Goal: Task Accomplishment & Management: Manage account settings

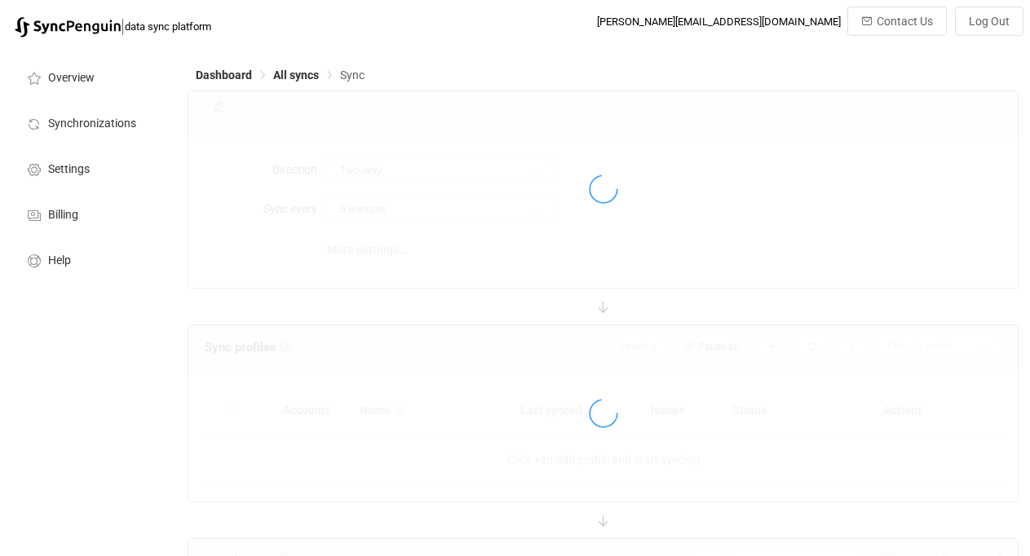
type input "iCloud → HubSpot"
type input "10 minutes"
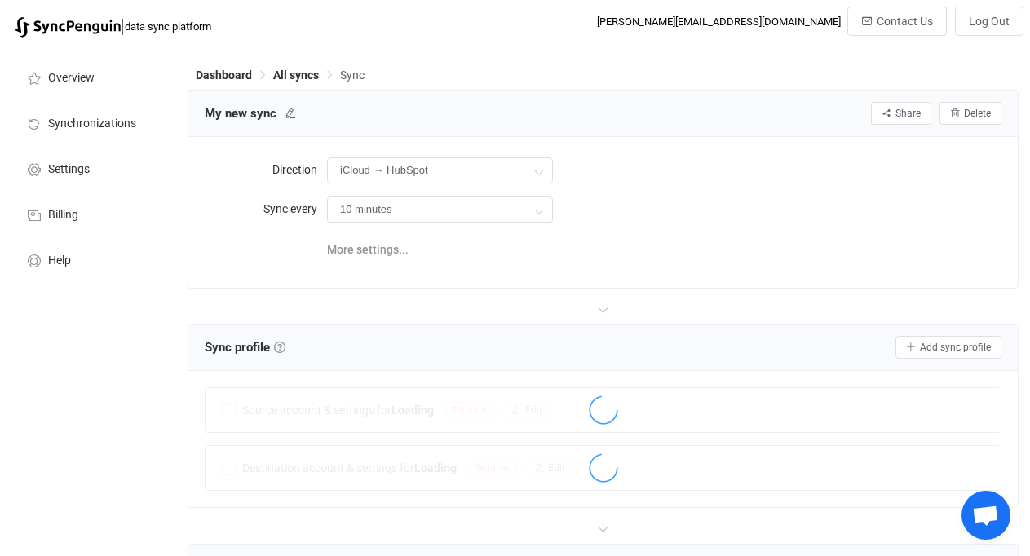
scroll to position [1791, 0]
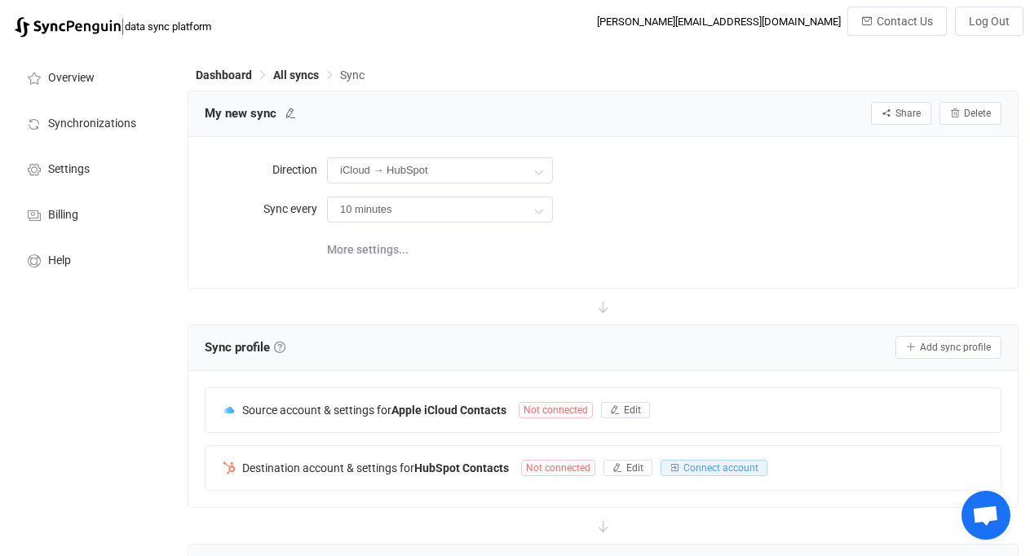
click at [637, 41] on div "| data sync platform [PERSON_NAME][EMAIL_ADDRESS][DOMAIN_NAME] Contact Us Log O…" at bounding box center [515, 26] width 1017 height 39
click at [298, 73] on span "All syncs" at bounding box center [296, 75] width 46 height 13
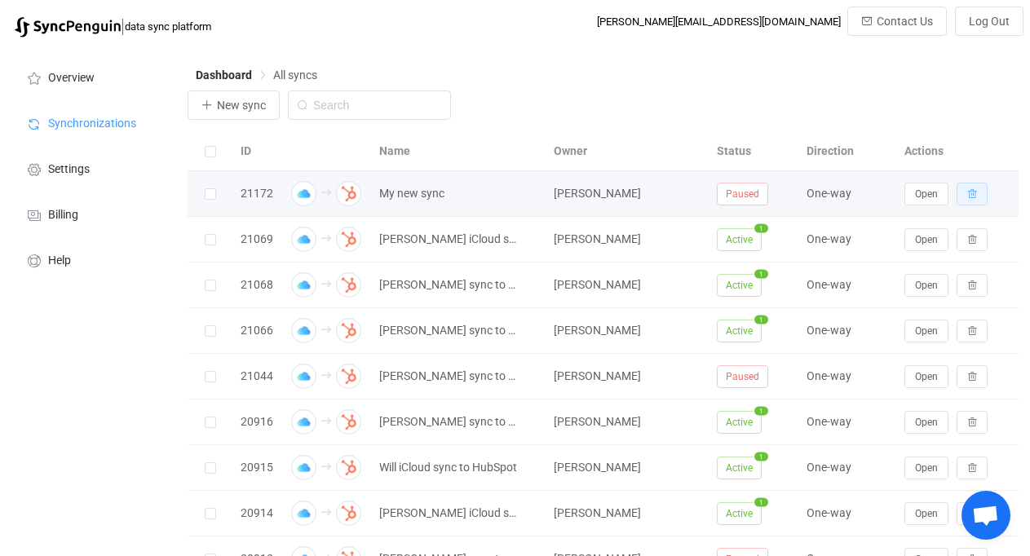
click at [965, 192] on button "button" at bounding box center [972, 194] width 31 height 23
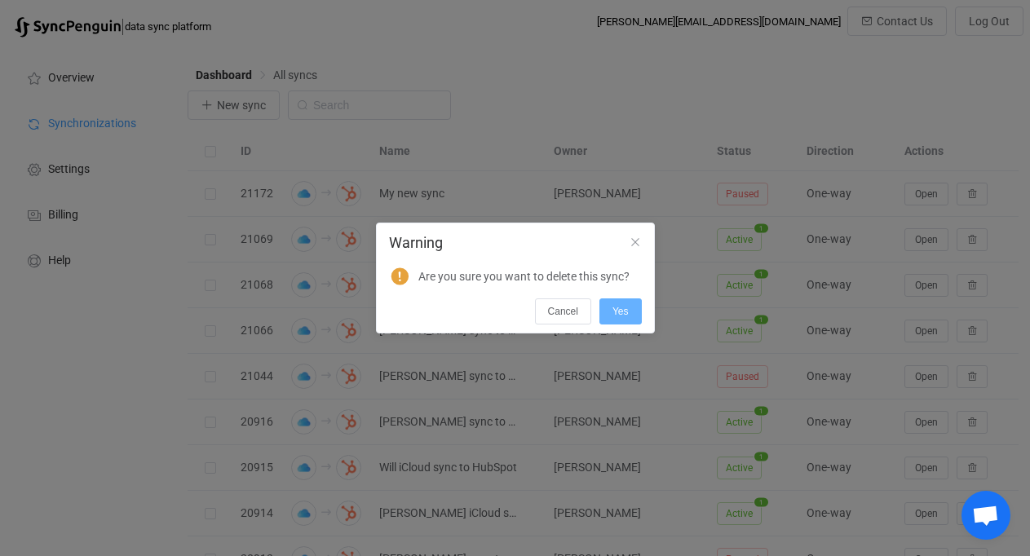
click at [633, 308] on button "Yes" at bounding box center [620, 312] width 42 height 26
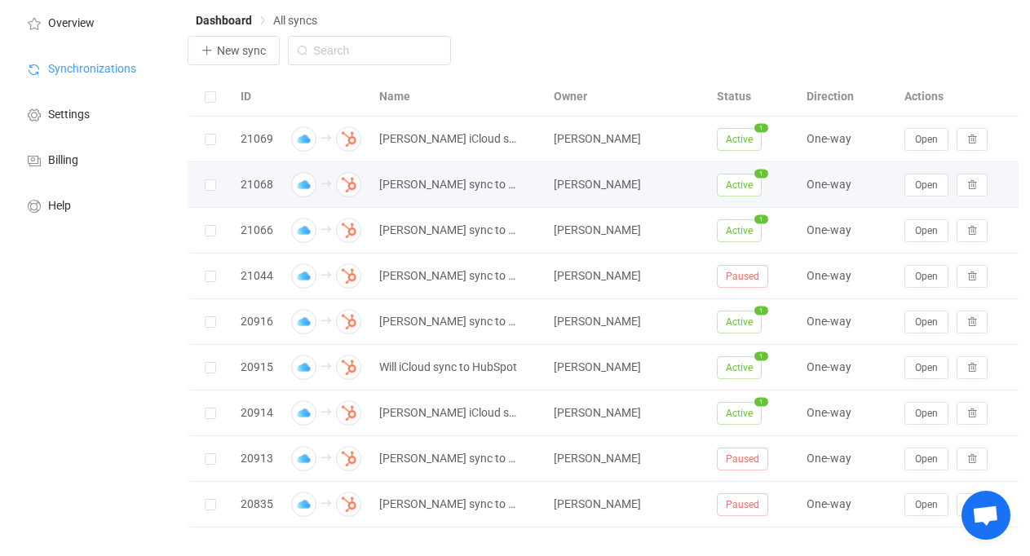
scroll to position [51, 0]
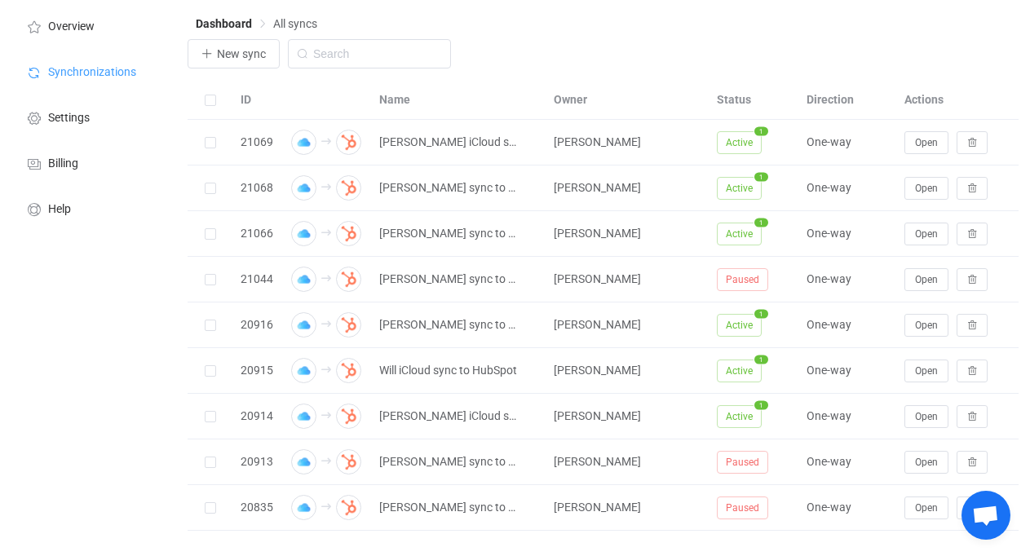
click at [676, 64] on div "New sync" at bounding box center [603, 58] width 831 height 38
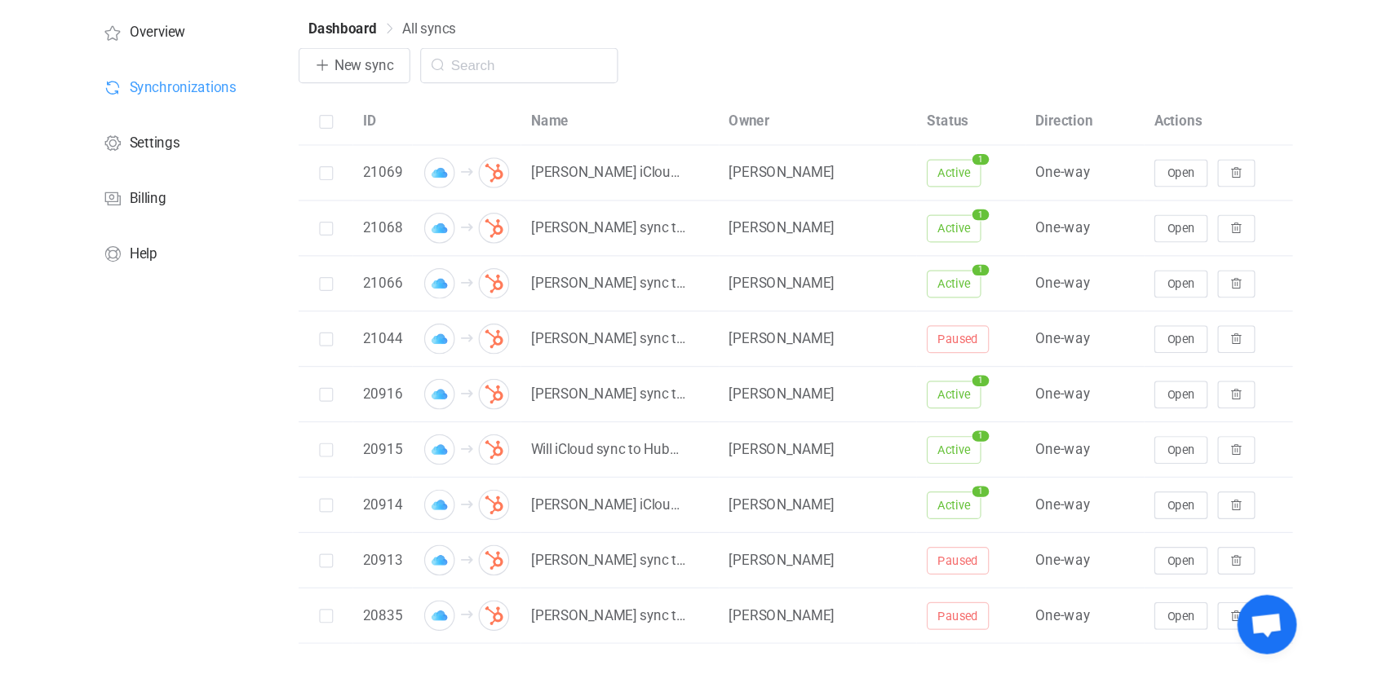
scroll to position [0, 0]
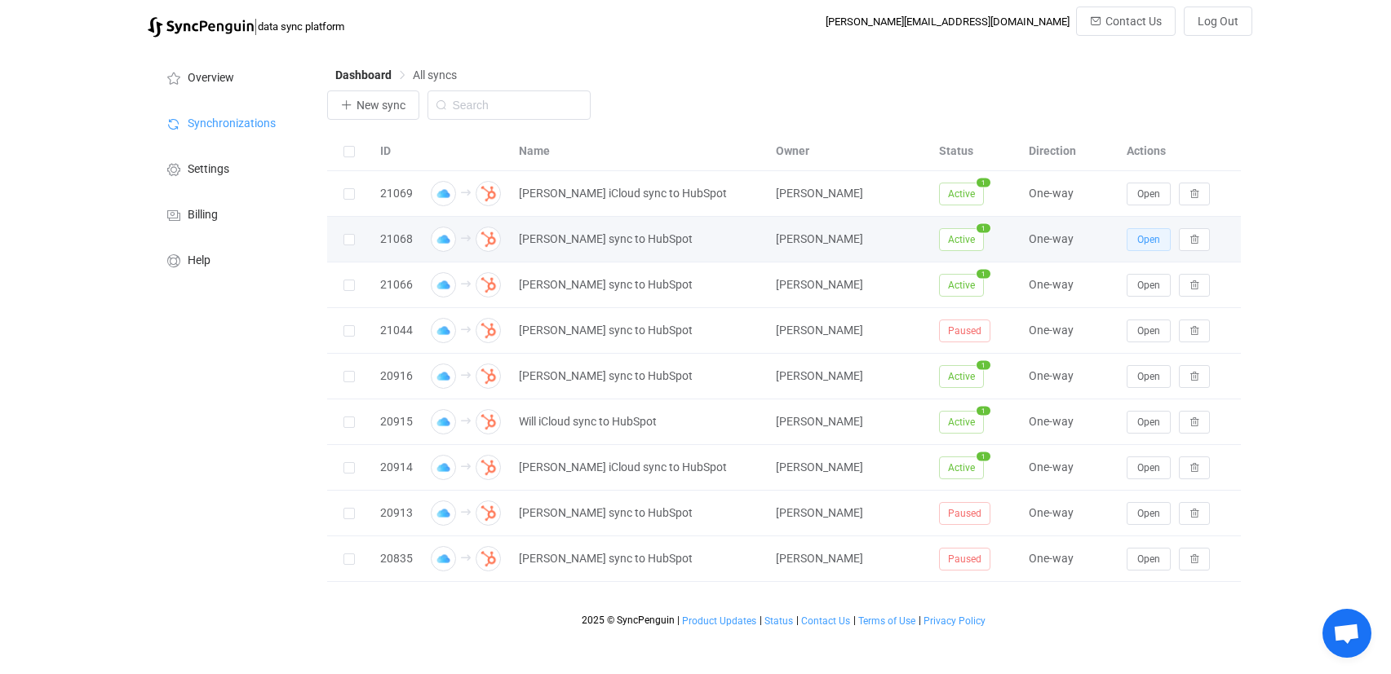
click at [1029, 241] on span "Open" at bounding box center [1148, 239] width 23 height 11
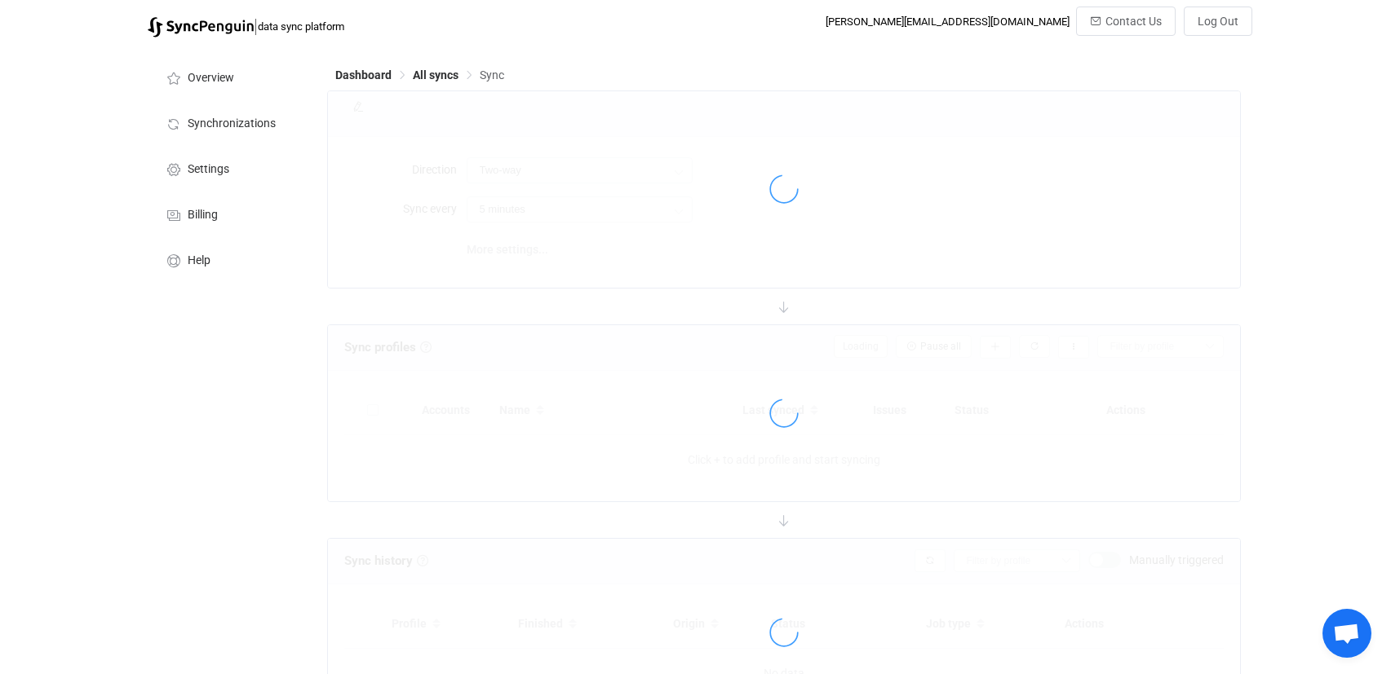
type input "iCloud → HubSpot"
type input "1 hour"
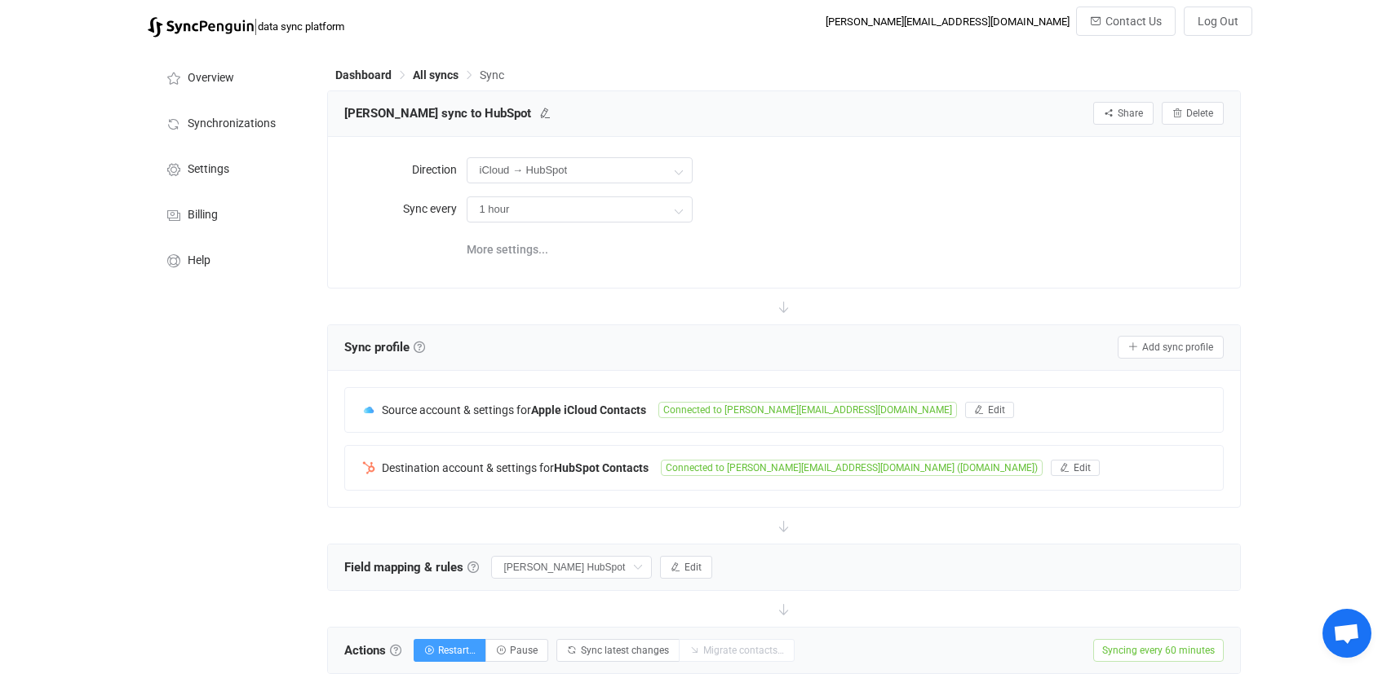
click at [451, 86] on div "Dashboard All syncs Sync" at bounding box center [783, 78] width 913 height 24
click at [441, 79] on span "All syncs" at bounding box center [436, 75] width 46 height 13
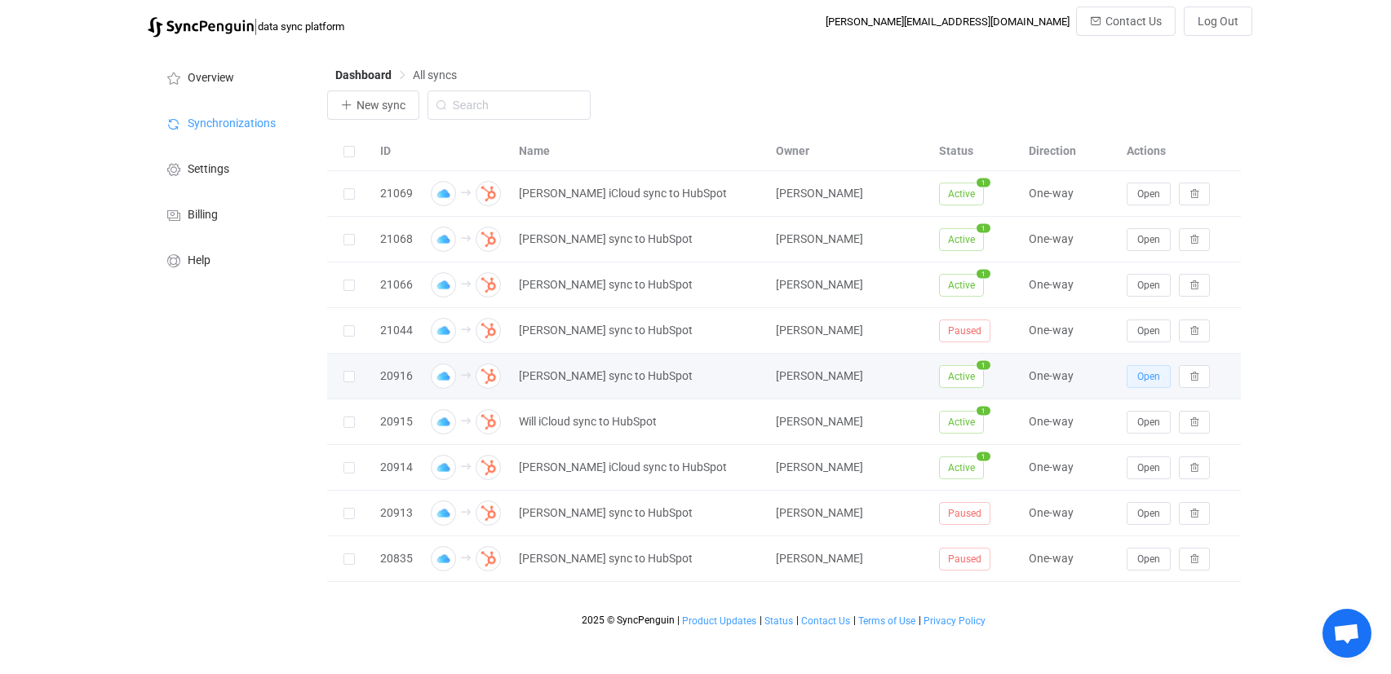
click at [1029, 382] on button "Open" at bounding box center [1148, 376] width 44 height 23
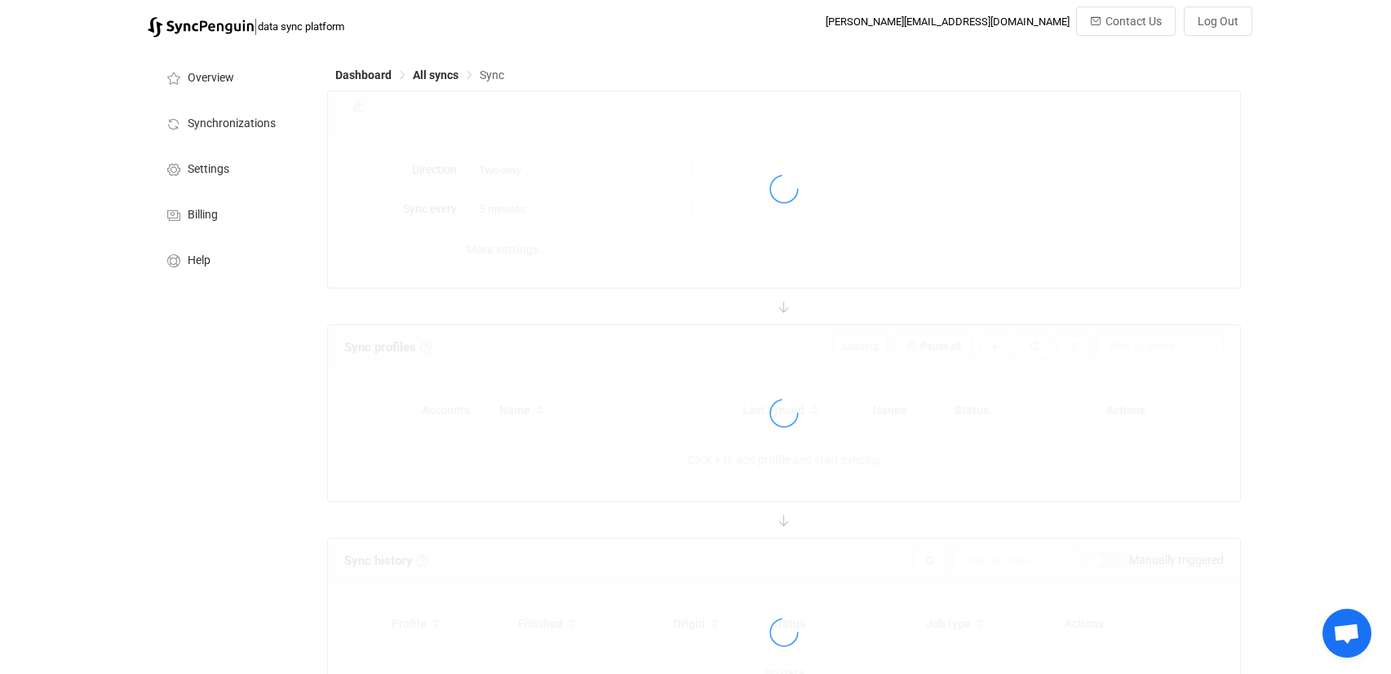
type input "iCloud → HubSpot"
type input "1 hour"
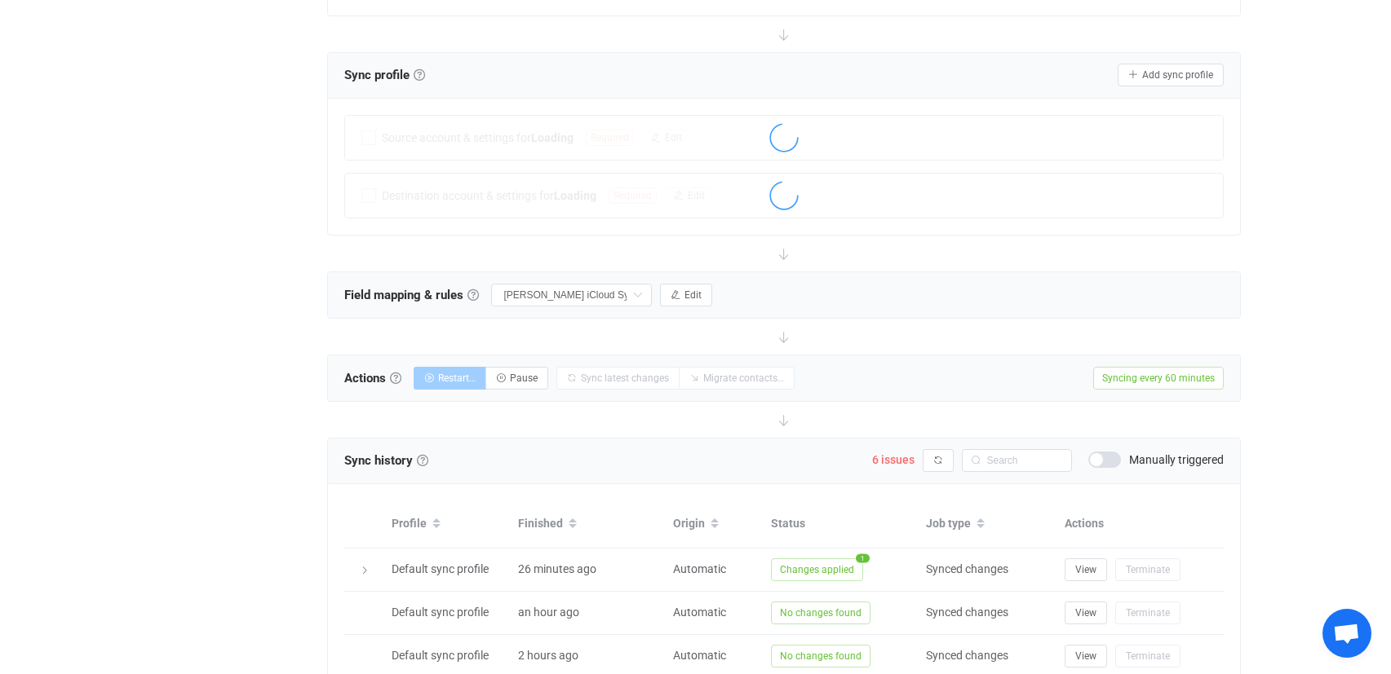
scroll to position [414, 0]
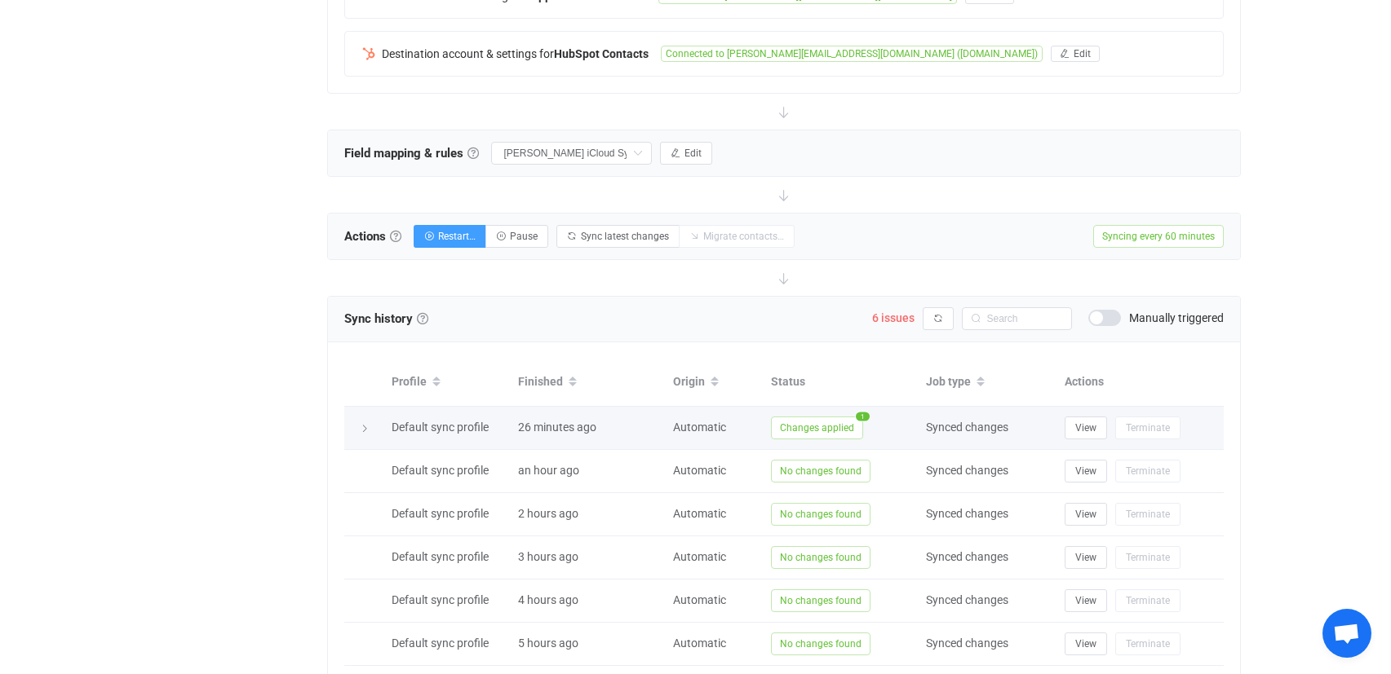
click at [819, 419] on span "Changes applied" at bounding box center [817, 428] width 92 height 23
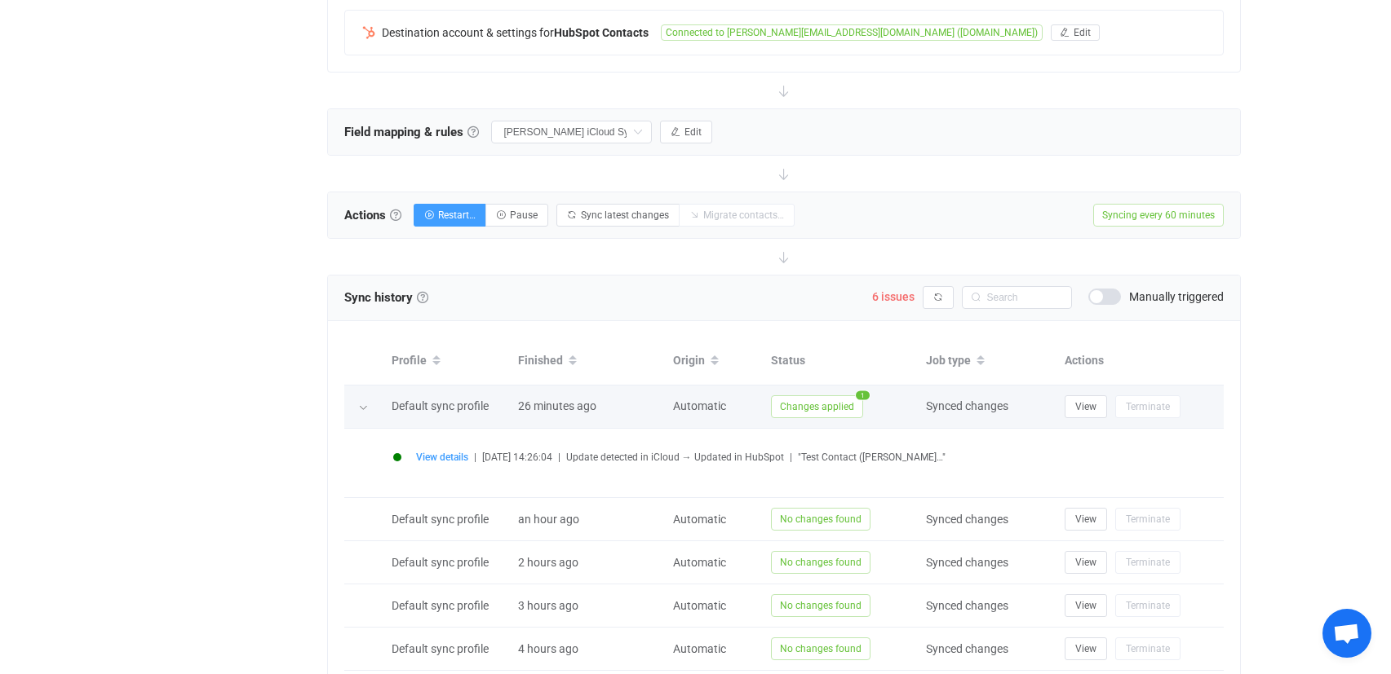
scroll to position [442, 0]
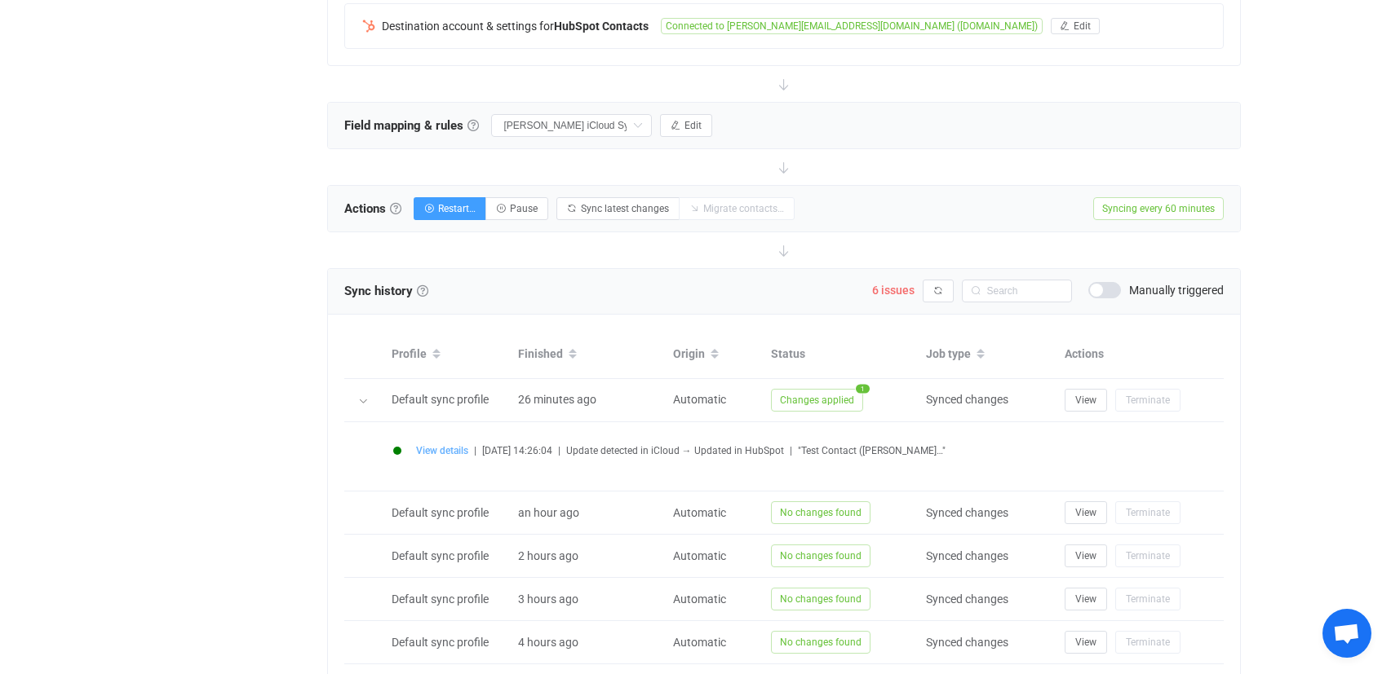
click at [453, 451] on span "View details" at bounding box center [442, 450] width 52 height 11
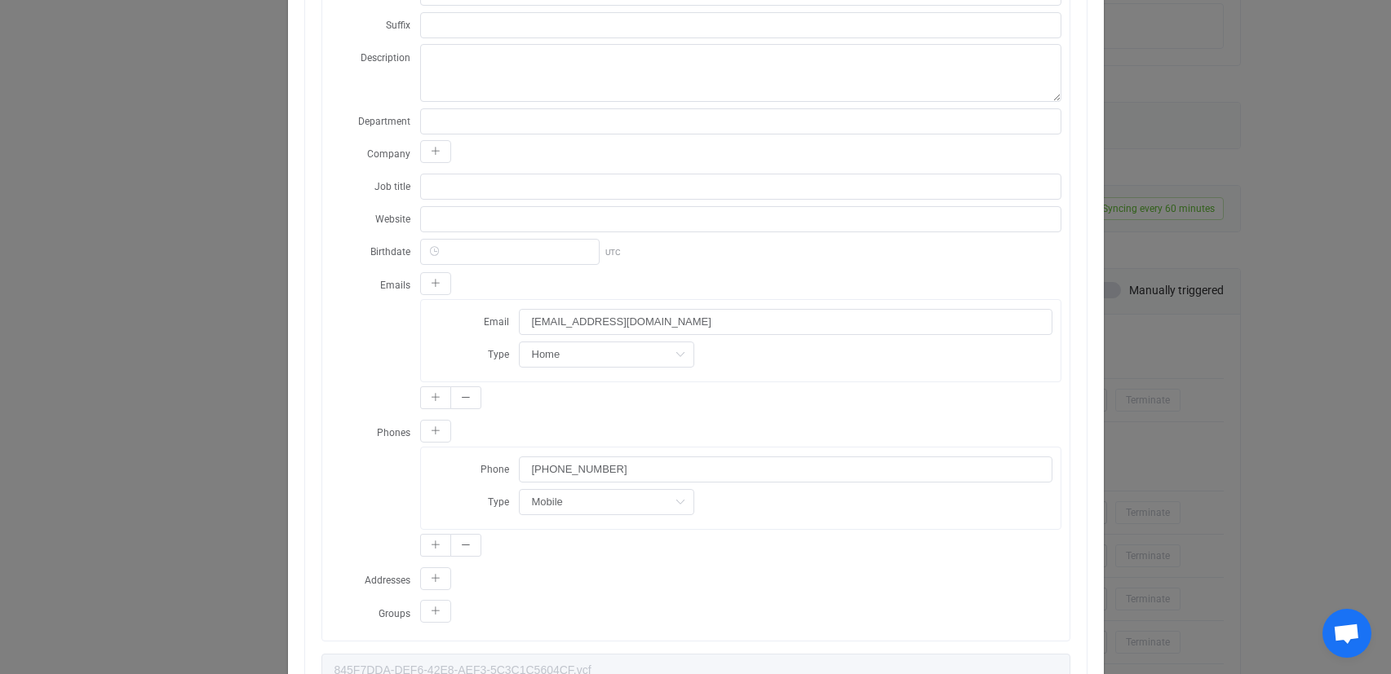
scroll to position [354, 0]
click at [670, 371] on div "Email [EMAIL_ADDRESS][DOMAIN_NAME] Type Home Home Work Other" at bounding box center [740, 342] width 639 height 82
click at [676, 363] on icon "dialog" at bounding box center [680, 356] width 20 height 26
click at [674, 352] on icon "dialog" at bounding box center [680, 356] width 20 height 26
click at [796, 374] on div "Email [EMAIL_ADDRESS][DOMAIN_NAME] Type" at bounding box center [740, 342] width 639 height 82
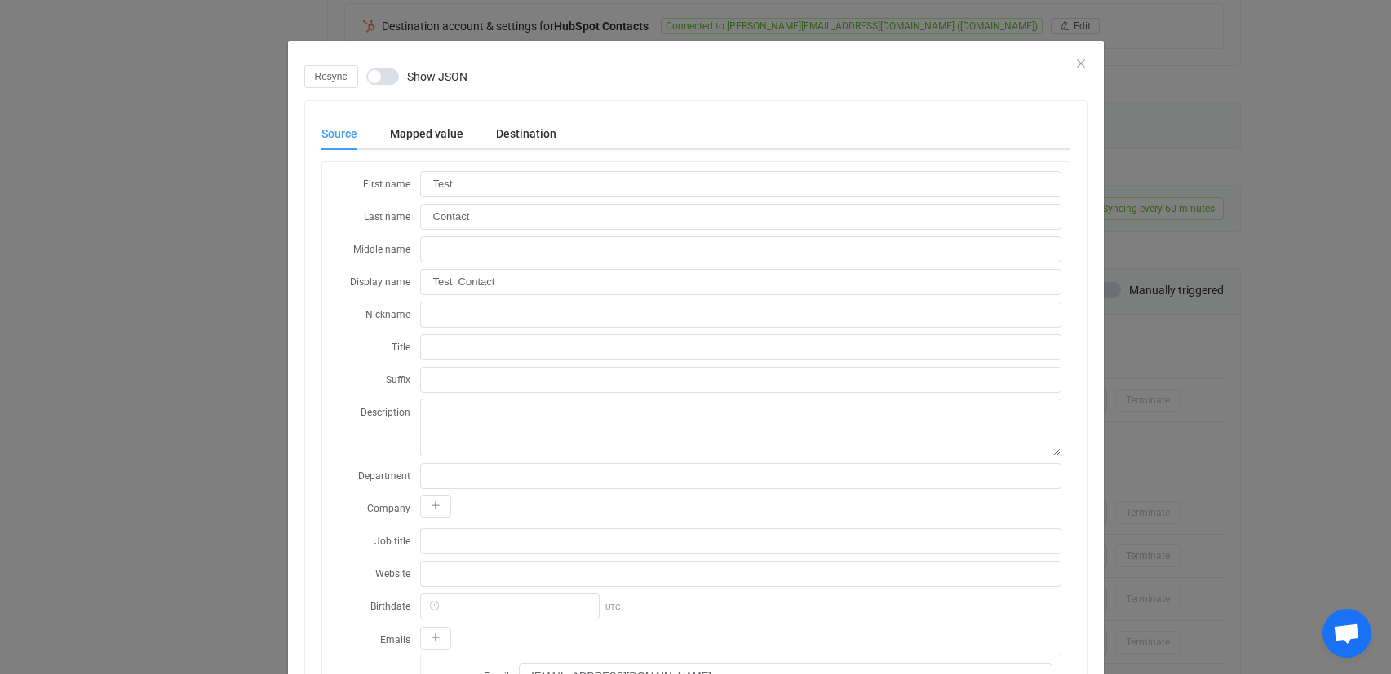
scroll to position [-1, 0]
click at [1029, 68] on div "Resync Show JSON" at bounding box center [695, 76] width 783 height 23
click at [1029, 65] on div "Resync Show JSON" at bounding box center [695, 76] width 783 height 23
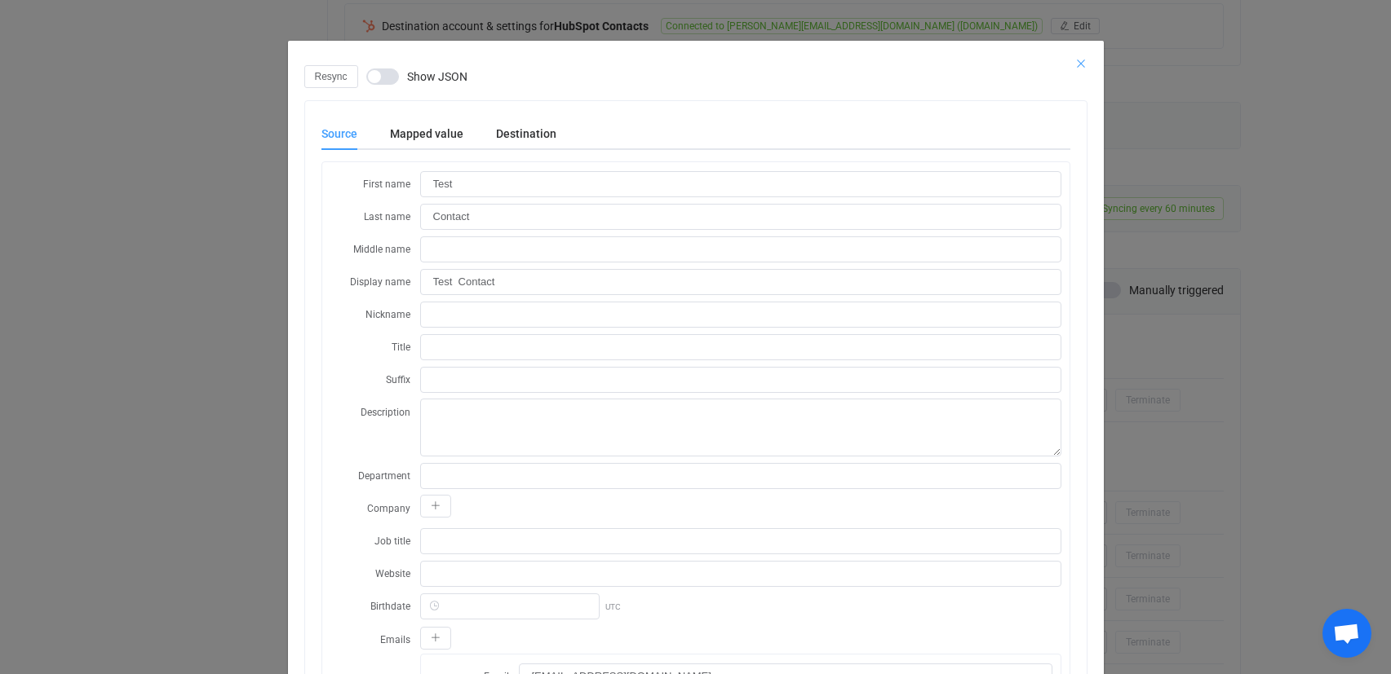
click at [1029, 61] on icon "Close" at bounding box center [1080, 63] width 13 height 13
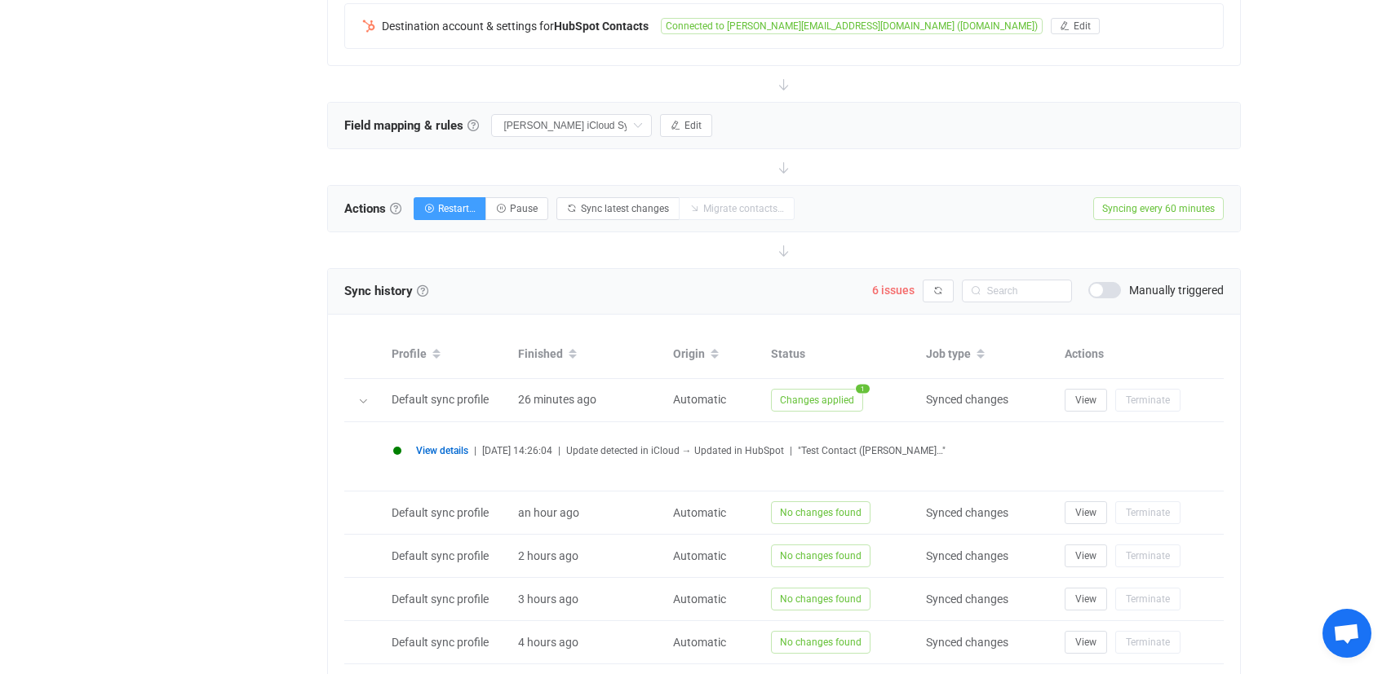
click at [456, 451] on span "View details" at bounding box center [442, 450] width 52 height 11
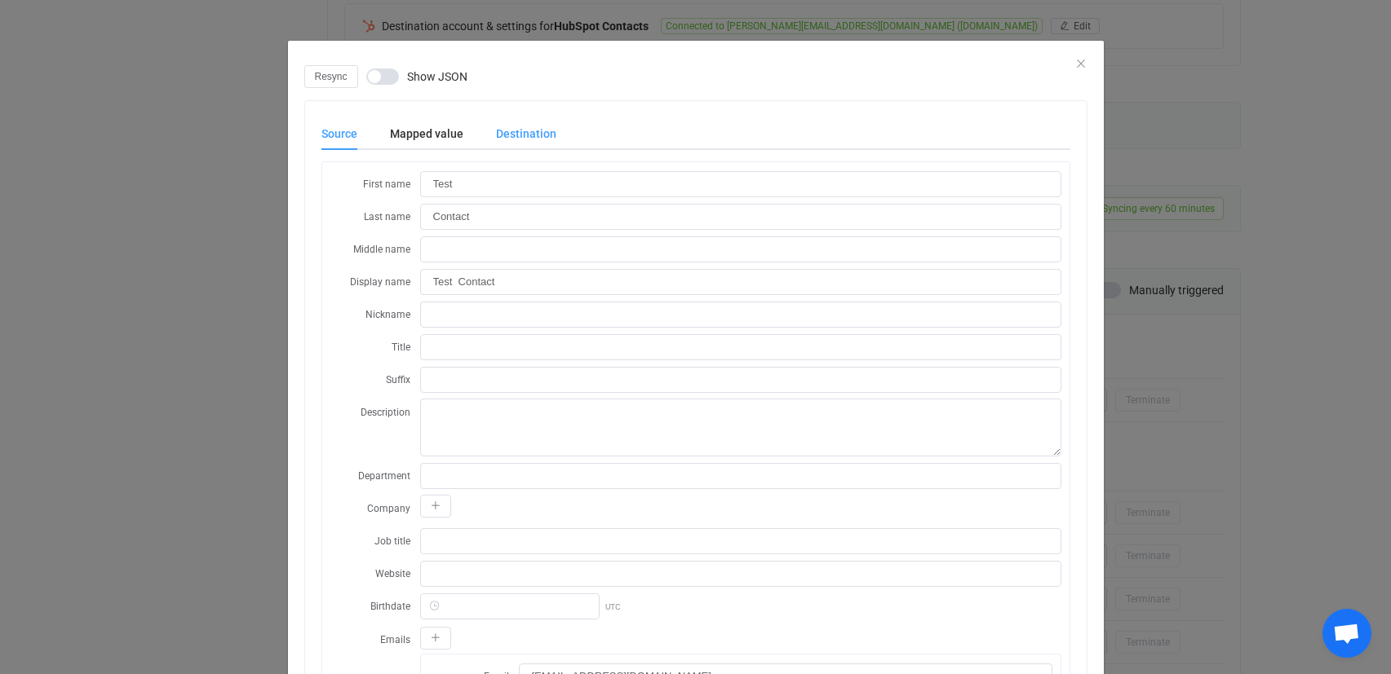
click at [514, 135] on div "Destination" at bounding box center [518, 133] width 77 height 33
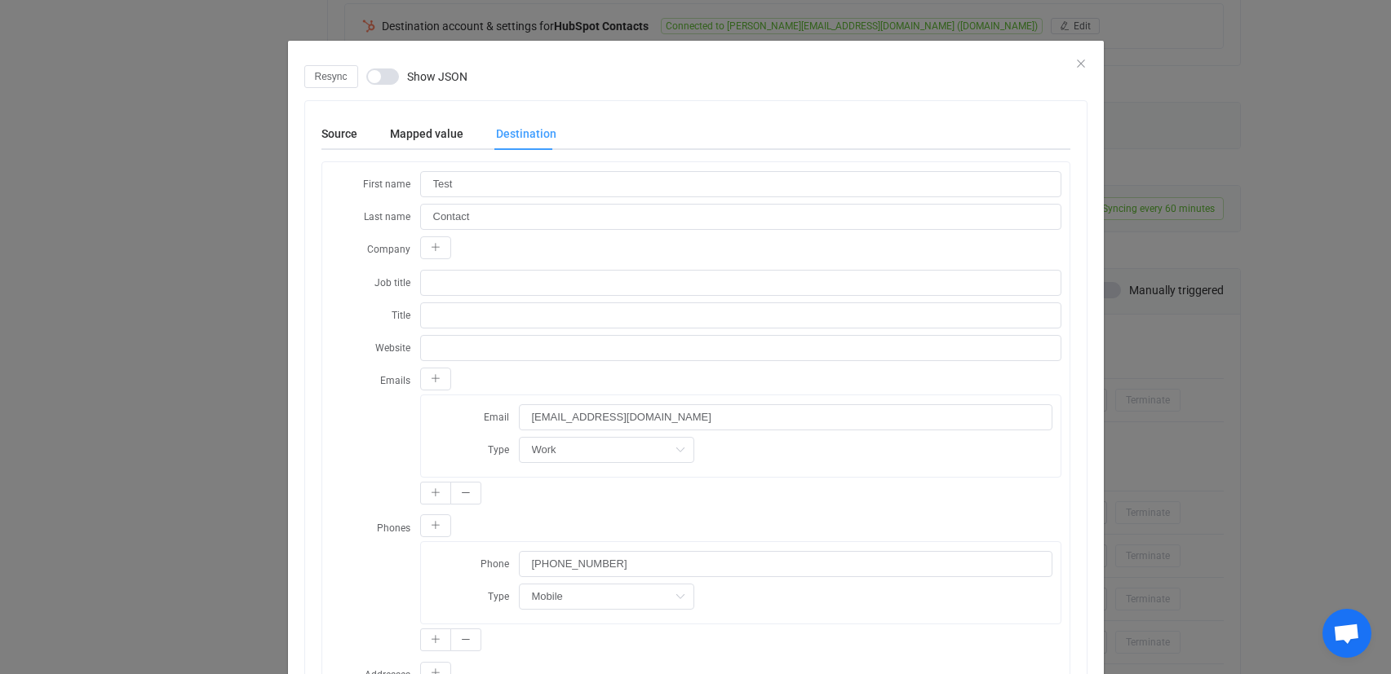
click at [1029, 66] on div "Resync Show JSON" at bounding box center [695, 76] width 783 height 23
click at [1029, 64] on icon "Close" at bounding box center [1080, 63] width 13 height 13
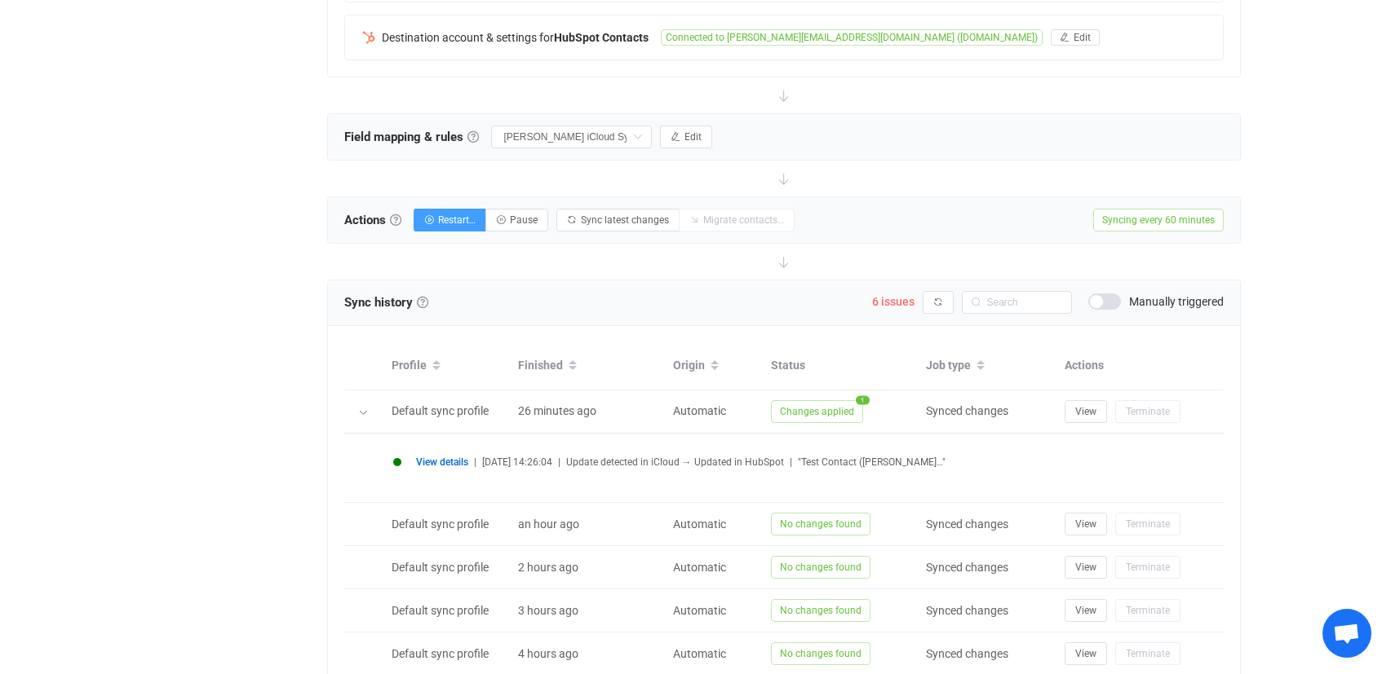
scroll to position [424, 0]
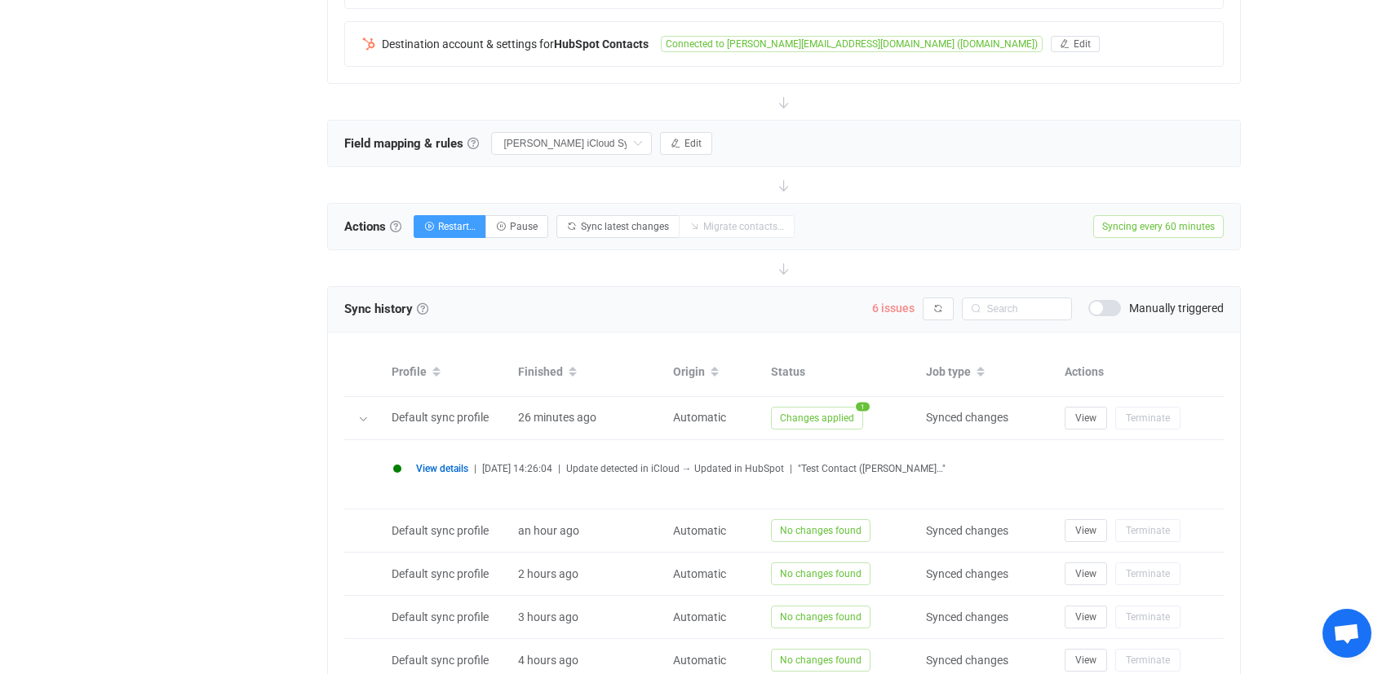
click at [901, 306] on span "6 issues" at bounding box center [893, 308] width 42 height 13
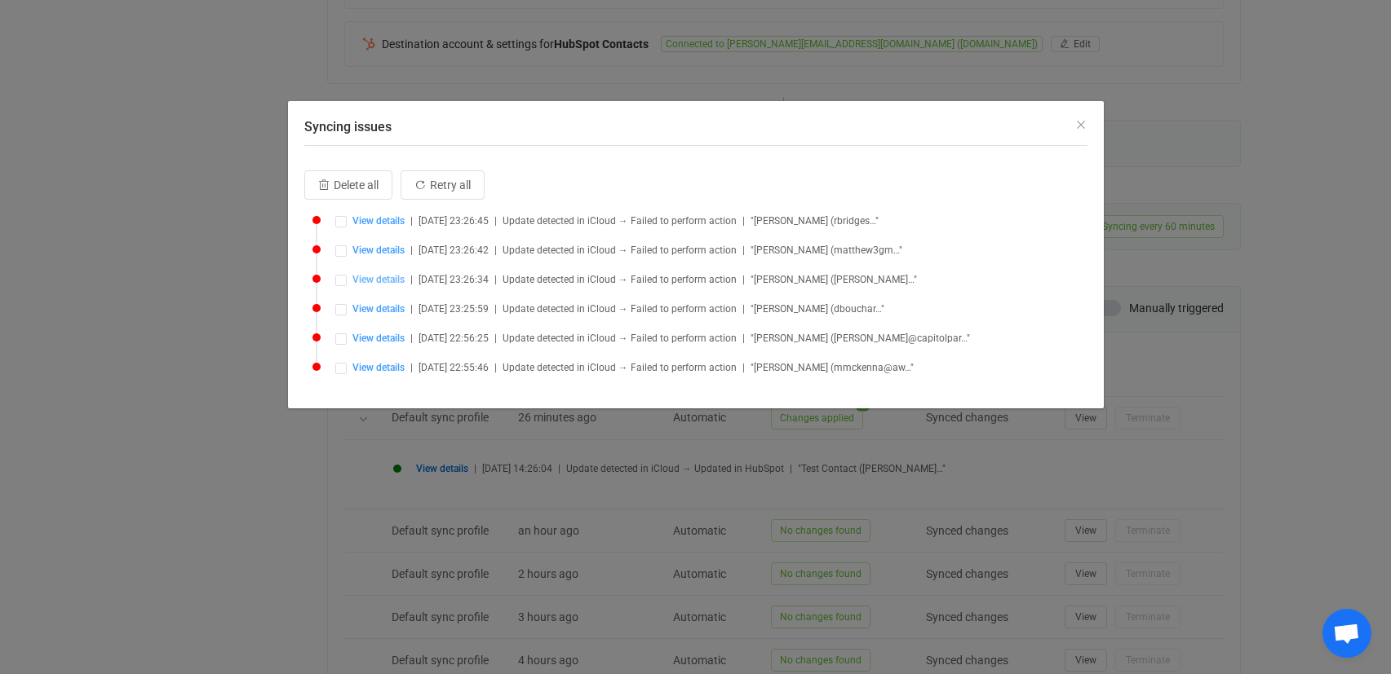
click at [377, 284] on span "View details" at bounding box center [378, 279] width 52 height 11
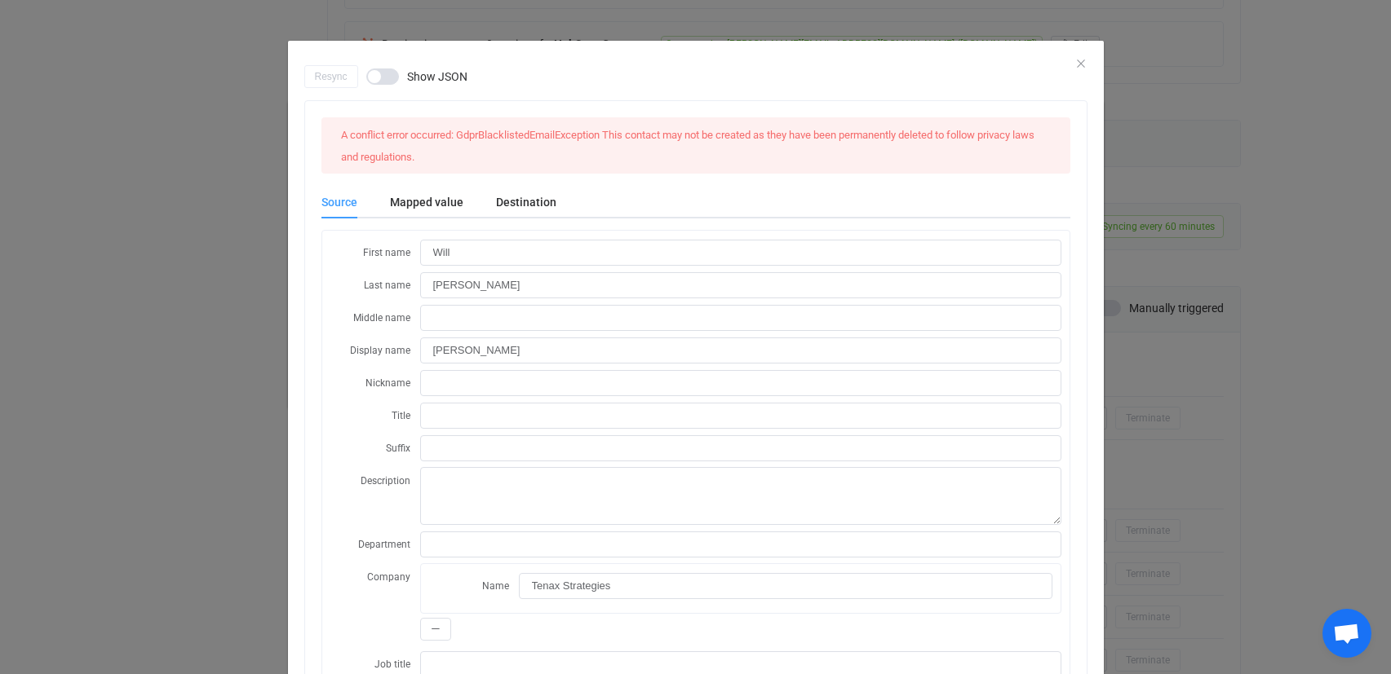
scroll to position [0, 0]
click at [1029, 66] on div "Resync Show JSON" at bounding box center [695, 76] width 783 height 23
click at [1029, 63] on icon "Close" at bounding box center [1080, 63] width 13 height 13
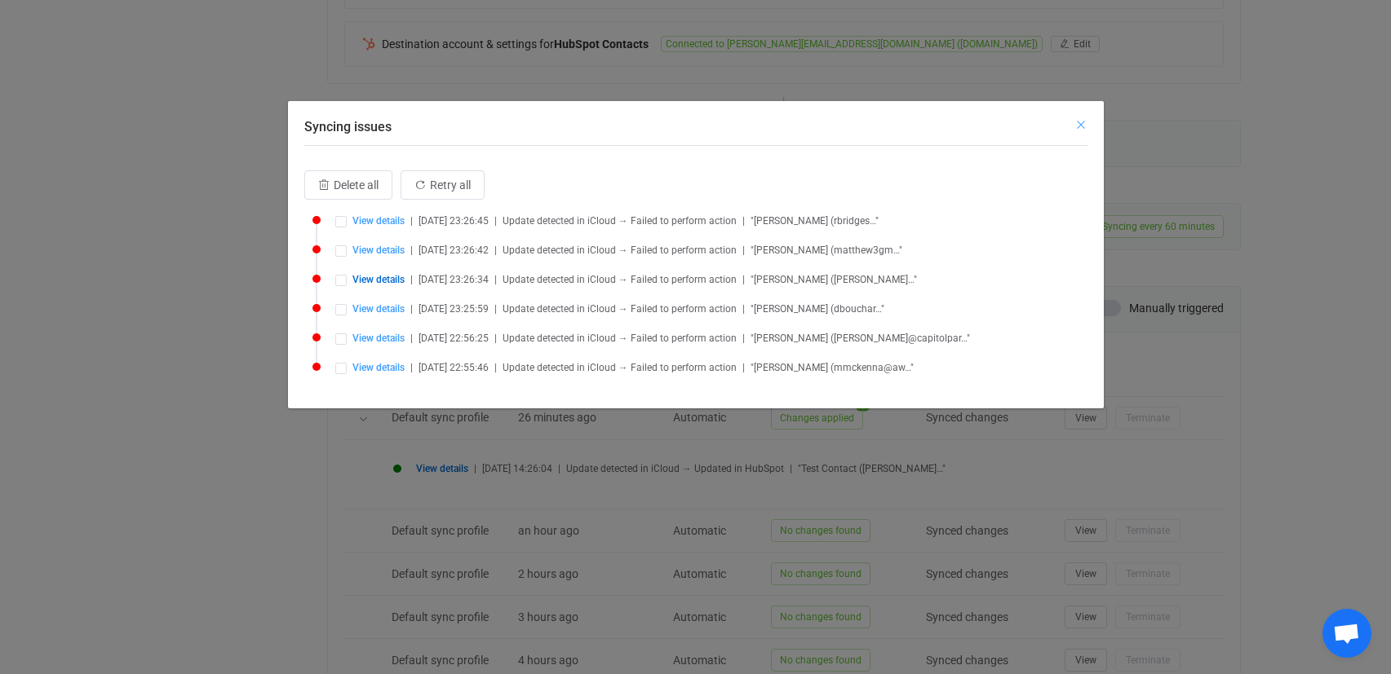
click at [1029, 122] on icon "Close" at bounding box center [1080, 124] width 13 height 13
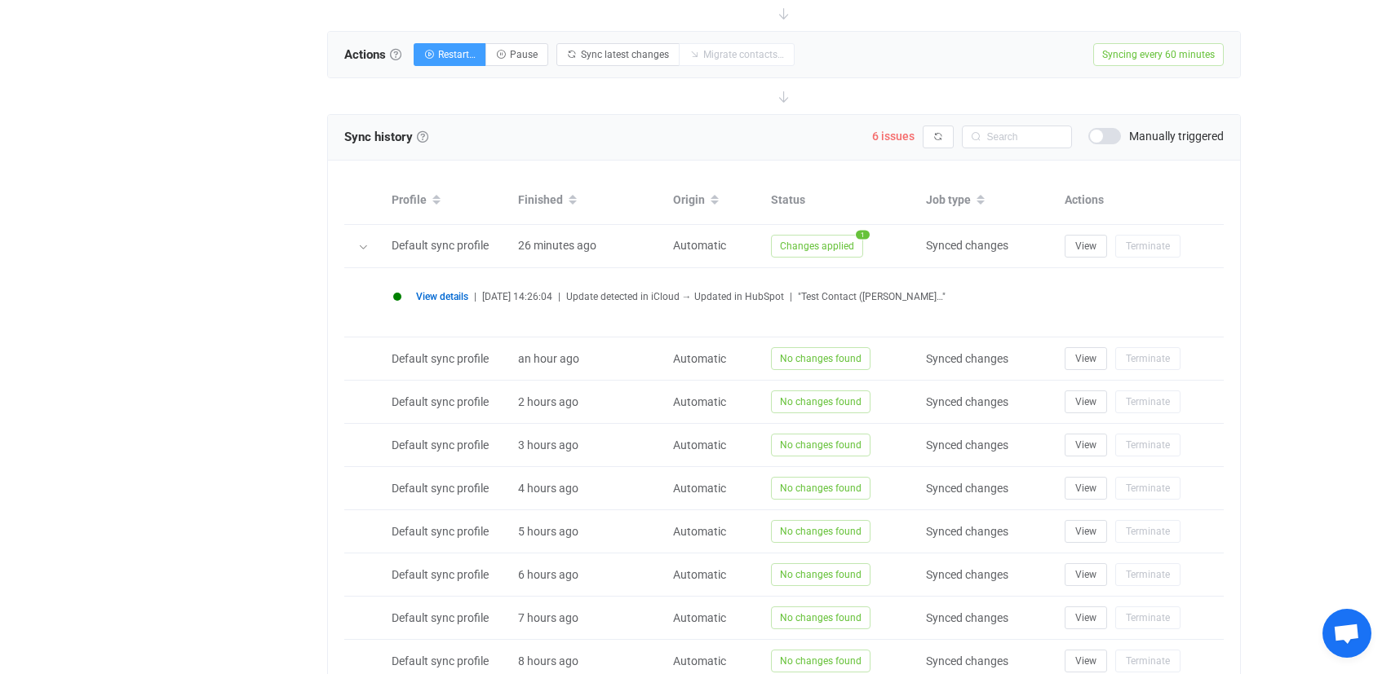
scroll to position [597, 0]
click at [440, 299] on span "View details" at bounding box center [442, 295] width 52 height 11
type input "Home"
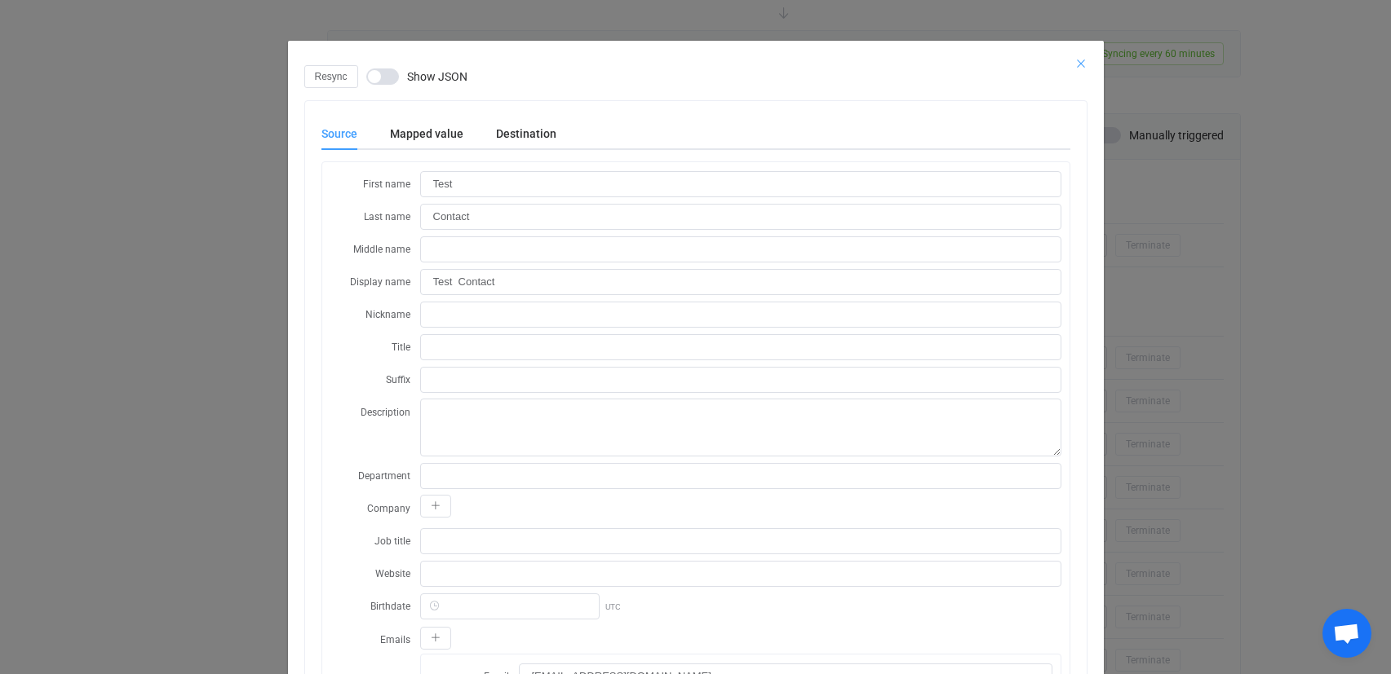
scroll to position [0, 0]
click at [1029, 58] on icon "Close" at bounding box center [1080, 63] width 13 height 13
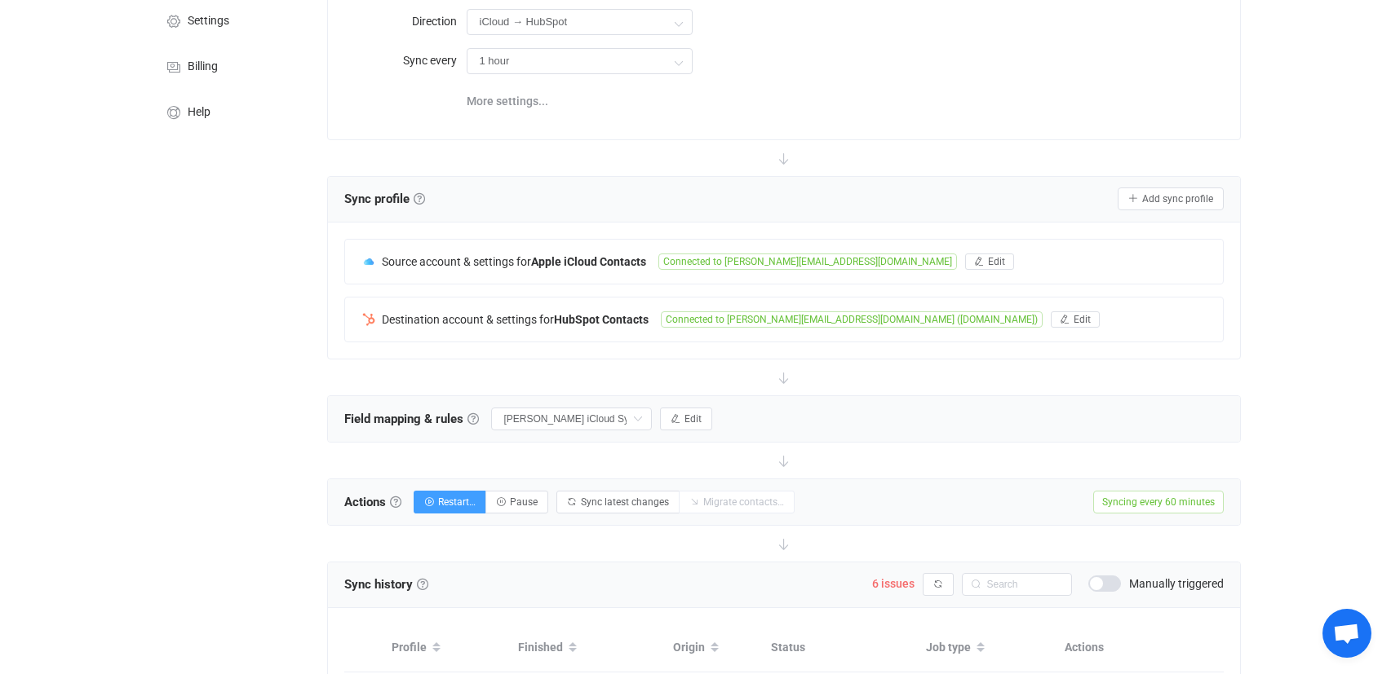
scroll to position [150, 0]
click at [697, 416] on span "Edit" at bounding box center [692, 417] width 17 height 11
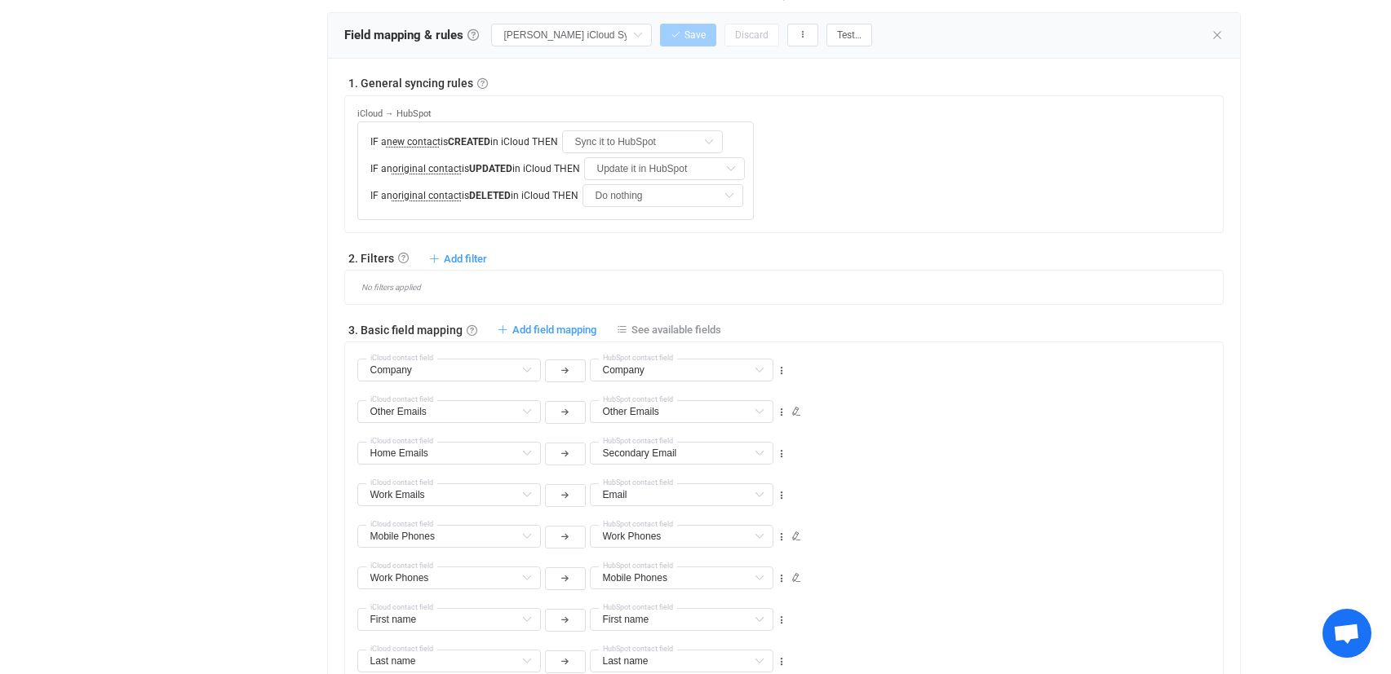
scroll to position [511, 0]
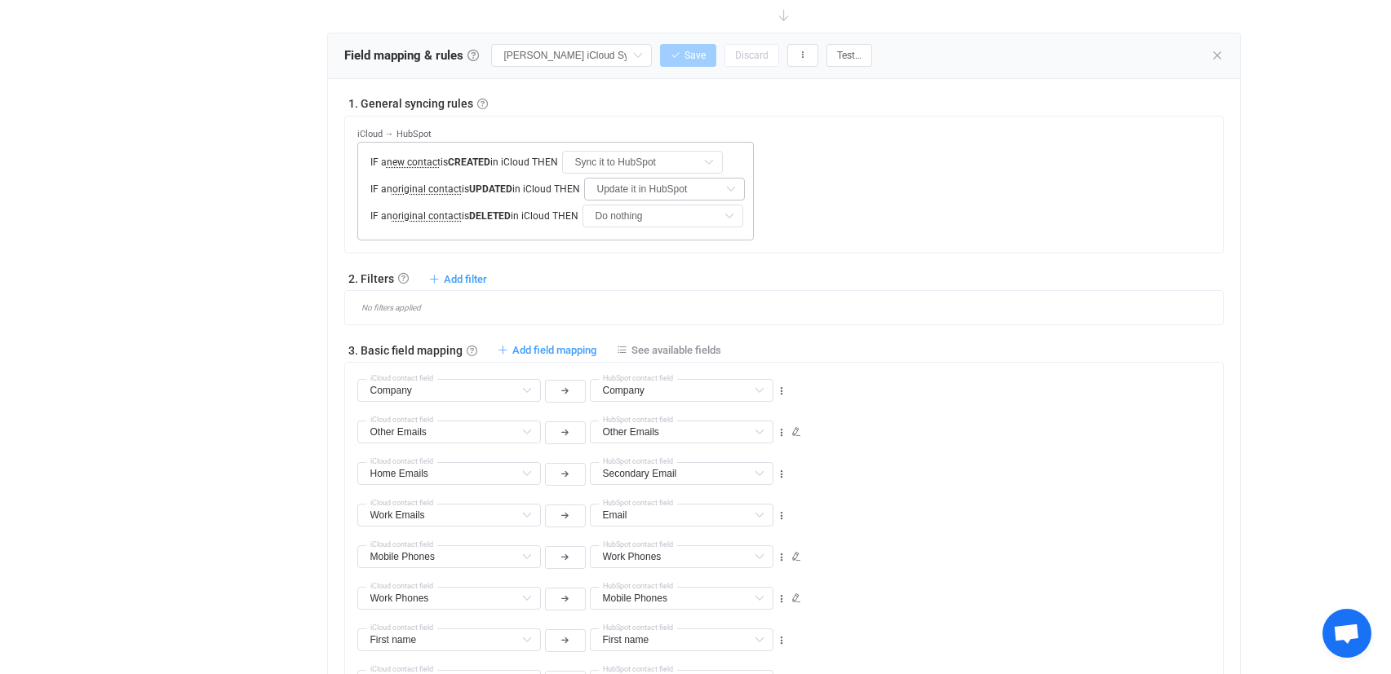
click at [734, 188] on icon at bounding box center [730, 189] width 20 height 23
click at [995, 208] on div "HubSpot → iCloud IF a new contact is CREATED in HubSpot THEN Sync it to iCloud …" at bounding box center [789, 179] width 865 height 124
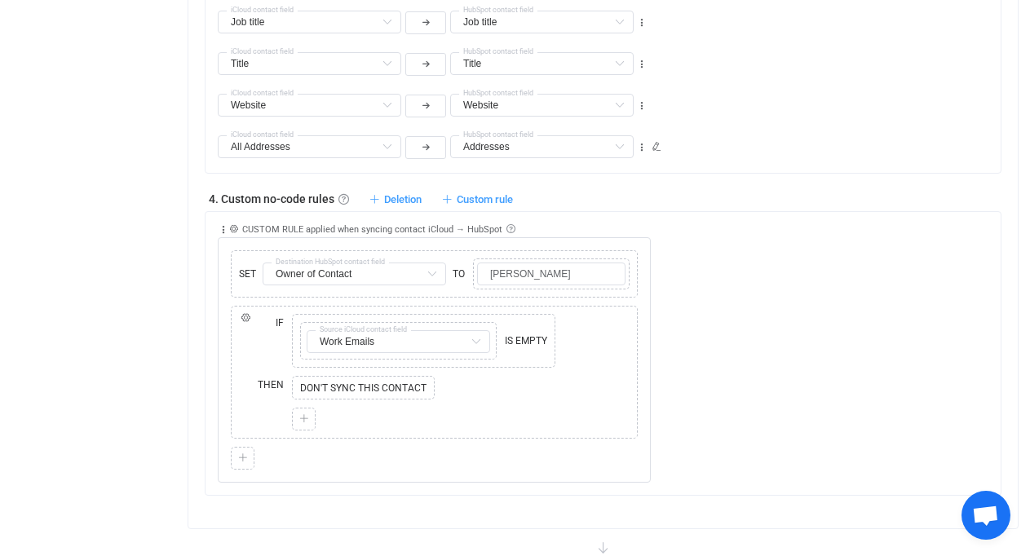
scroll to position [1208, 0]
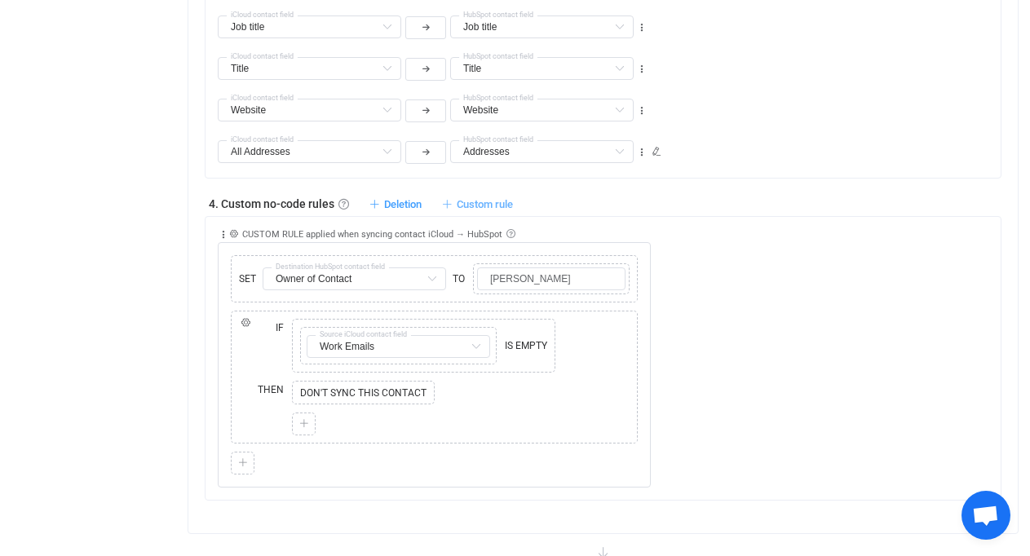
click at [486, 204] on span "Custom rule" at bounding box center [485, 204] width 56 height 12
click at [820, 198] on div "4. Custom no-code rules Custom no-code rules Further adjust filters or field ma…" at bounding box center [603, 203] width 797 height 16
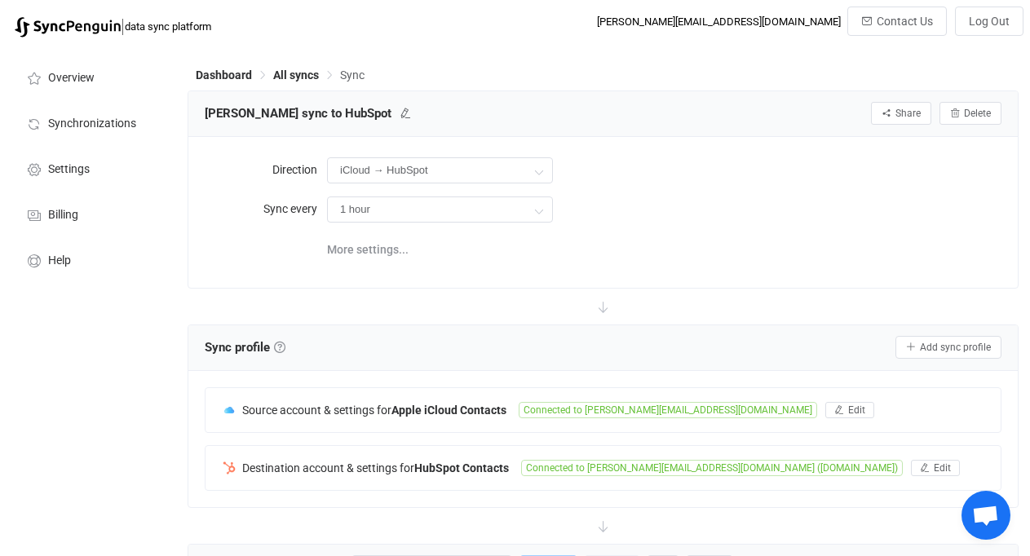
scroll to position [0, 0]
click at [294, 83] on div "Dashboard All syncs Sync" at bounding box center [603, 78] width 831 height 24
click at [307, 77] on span "All syncs" at bounding box center [296, 75] width 46 height 13
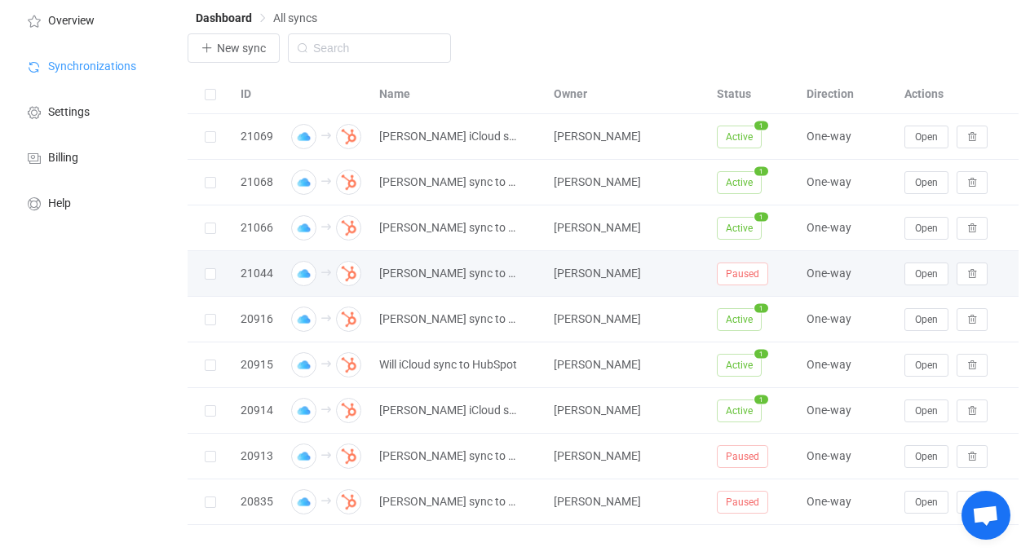
scroll to position [73, 0]
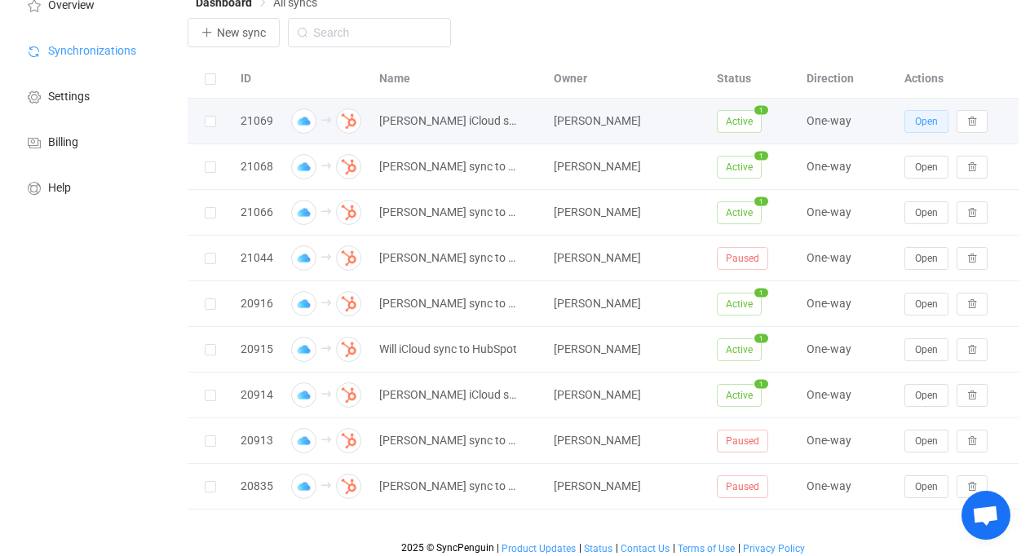
click at [922, 117] on span "Open" at bounding box center [926, 121] width 23 height 11
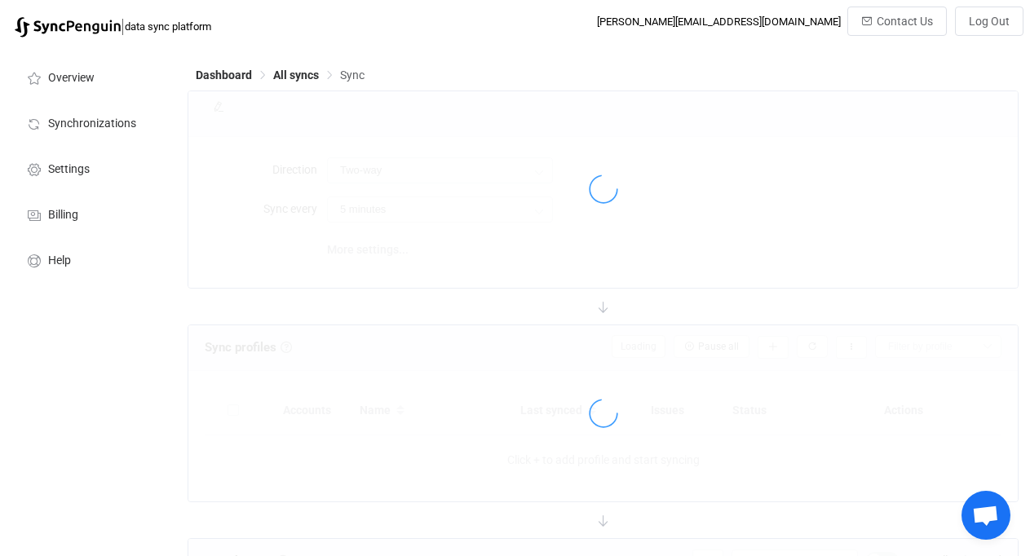
type input "iCloud → HubSpot"
type input "10 minutes"
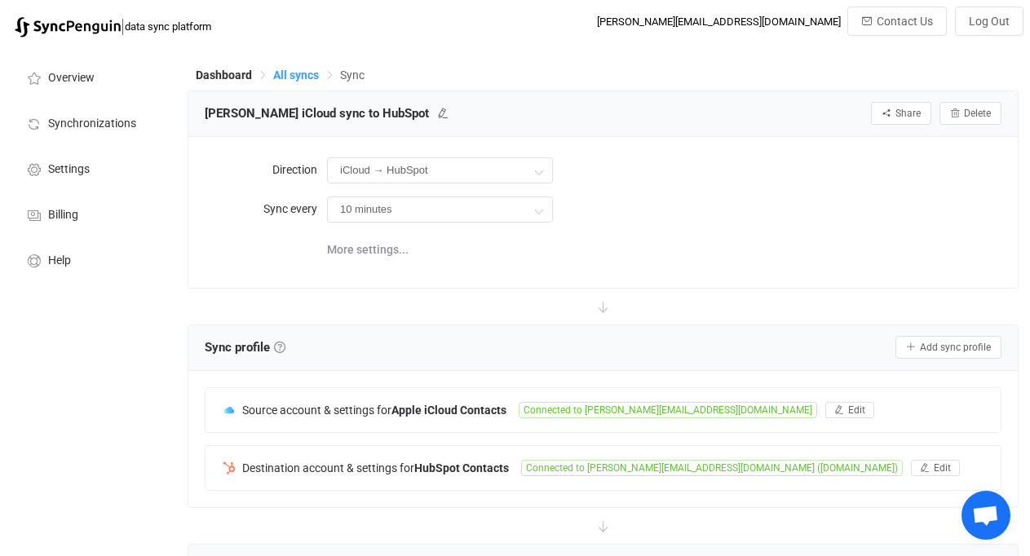
click at [294, 81] on span "All syncs" at bounding box center [296, 75] width 46 height 13
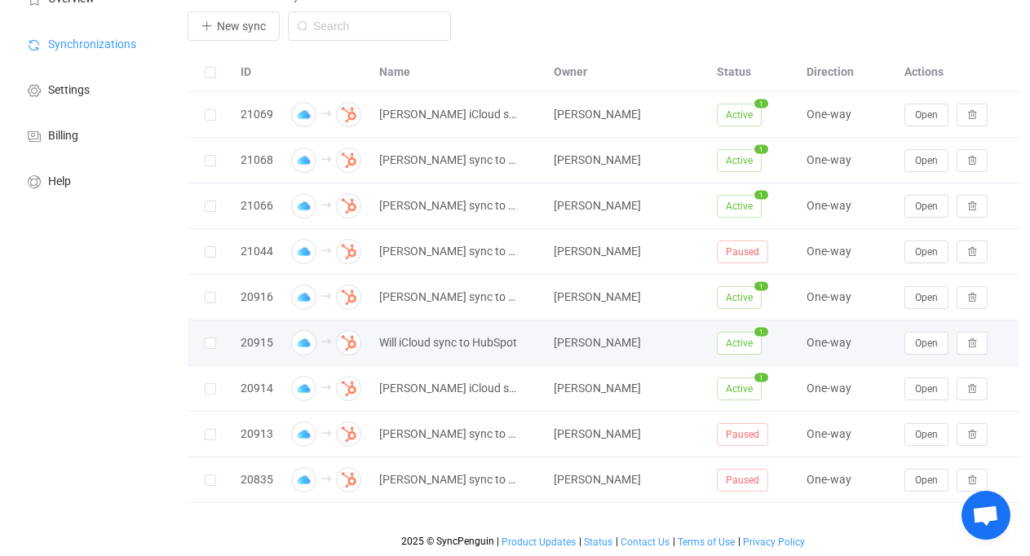
scroll to position [79, 0]
click at [912, 347] on button "Open" at bounding box center [926, 343] width 44 height 23
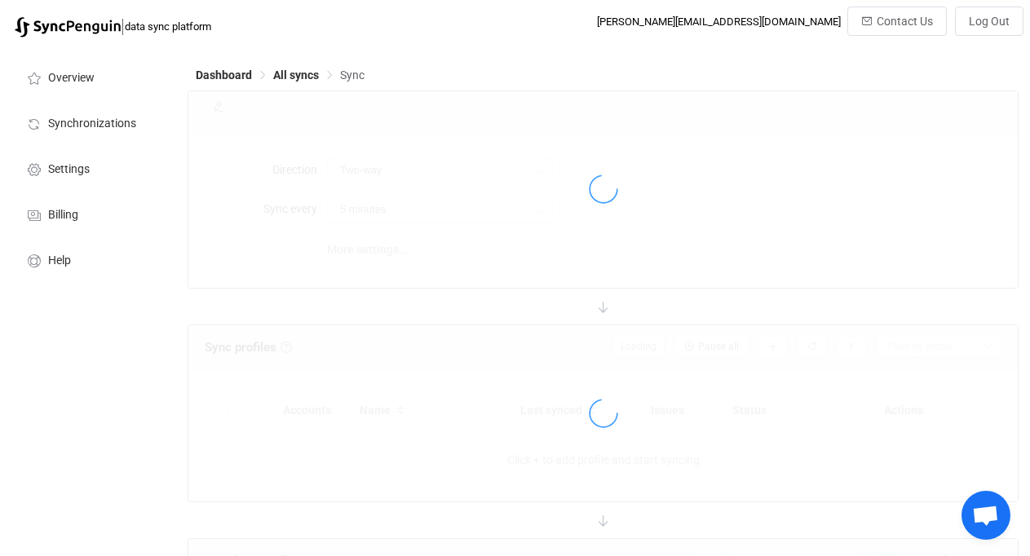
type input "iCloud → HubSpot"
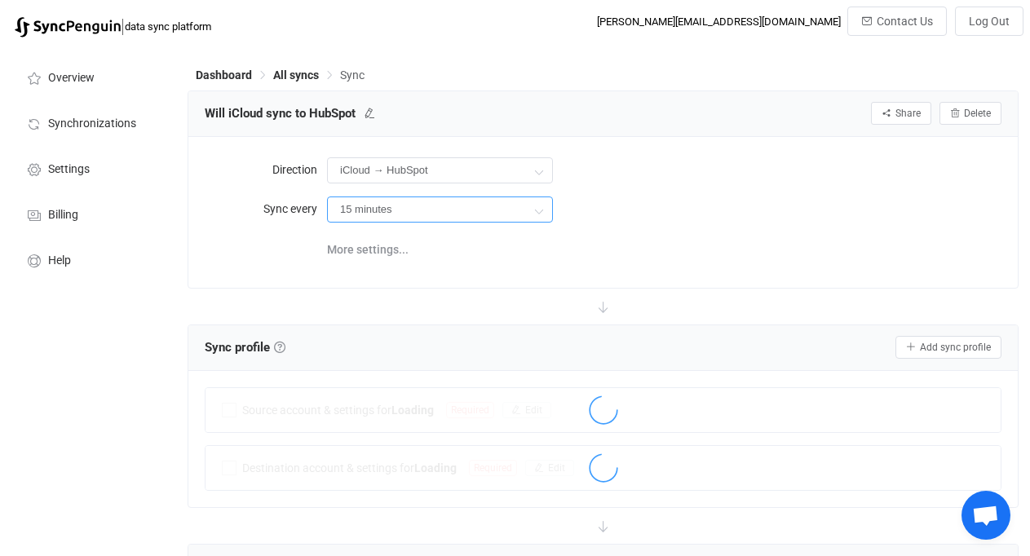
click at [509, 204] on input "15 minutes" at bounding box center [440, 210] width 226 height 26
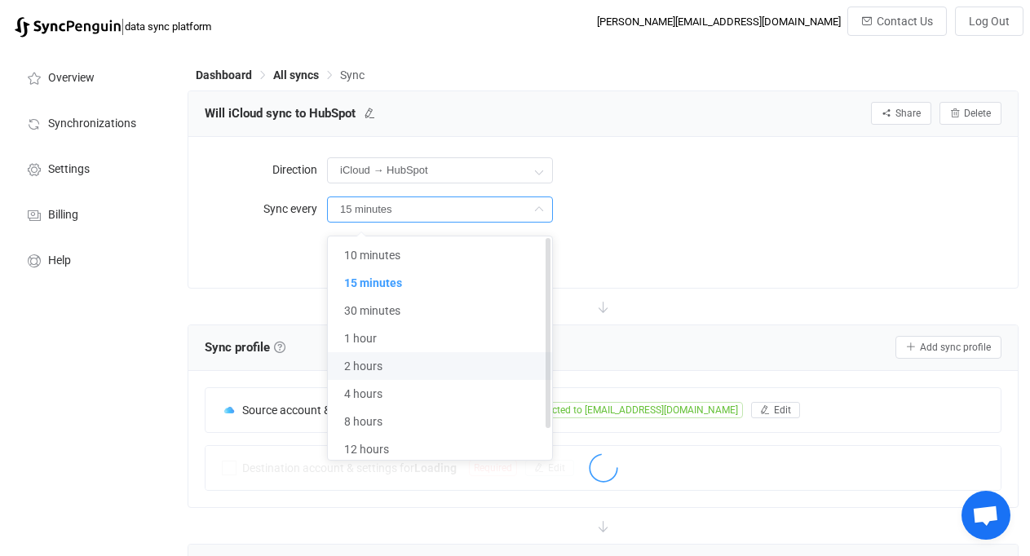
click at [459, 375] on li "2 hours" at bounding box center [440, 366] width 224 height 28
type input "2 hours"
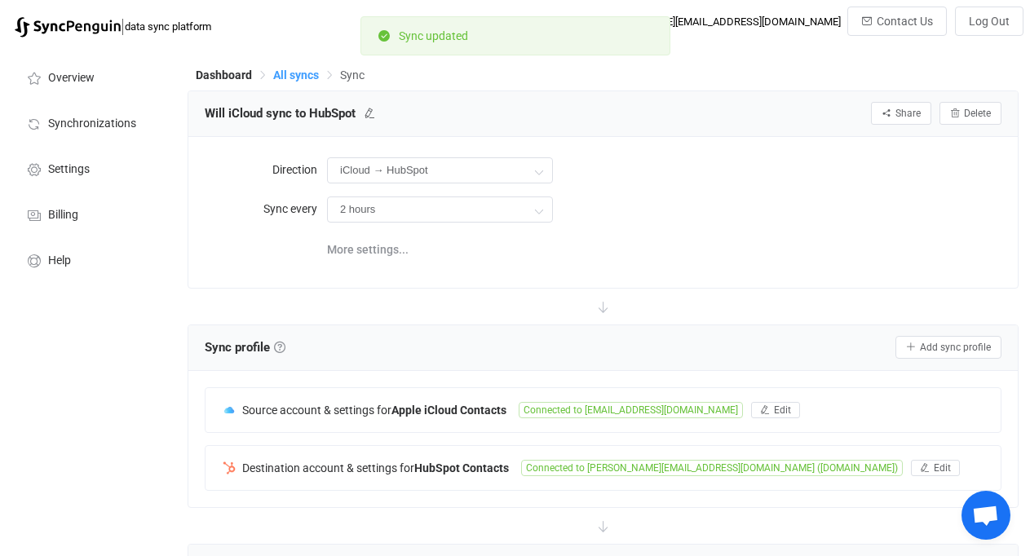
click at [299, 73] on span "All syncs" at bounding box center [296, 75] width 46 height 13
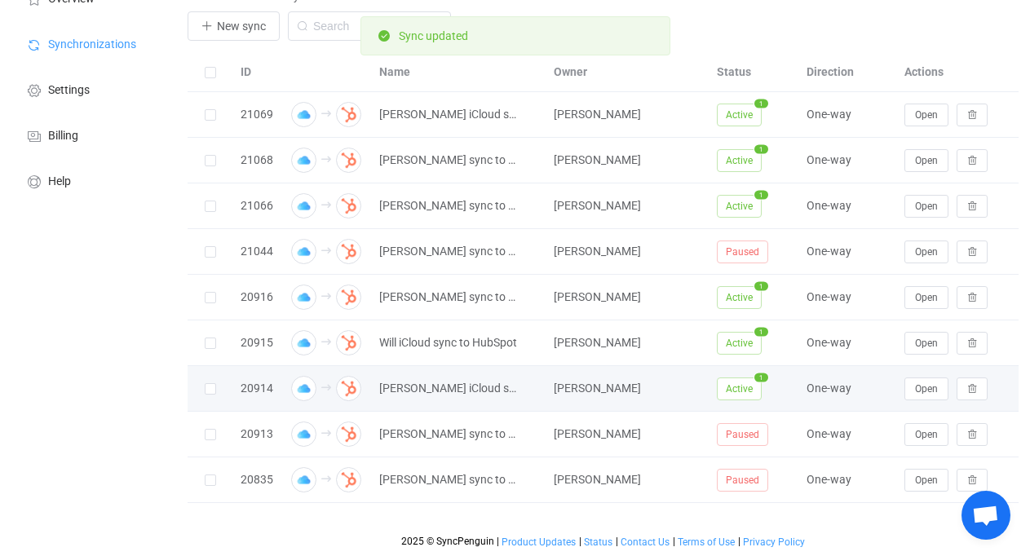
scroll to position [79, 0]
click at [911, 398] on button "Open" at bounding box center [926, 389] width 44 height 23
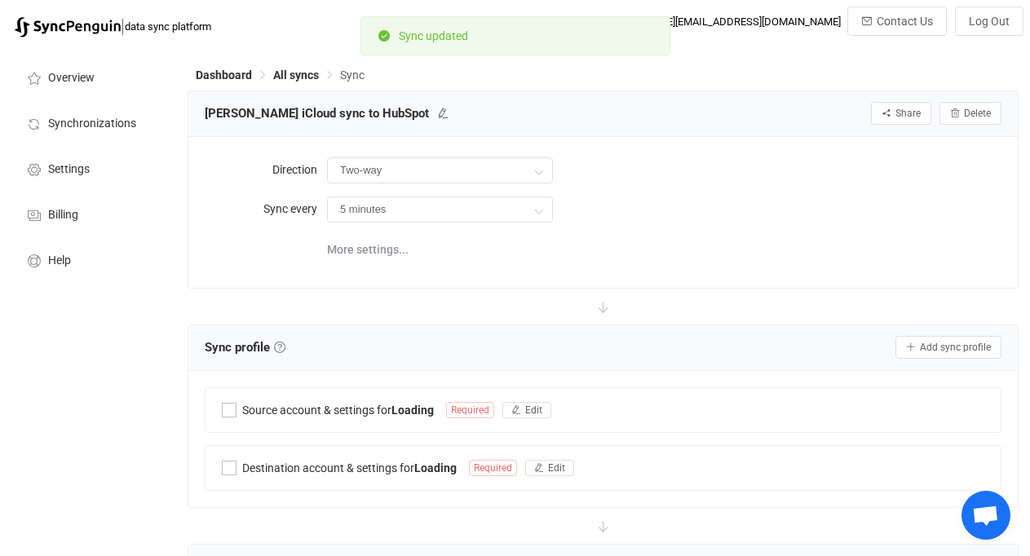
type input "iCloud → HubSpot"
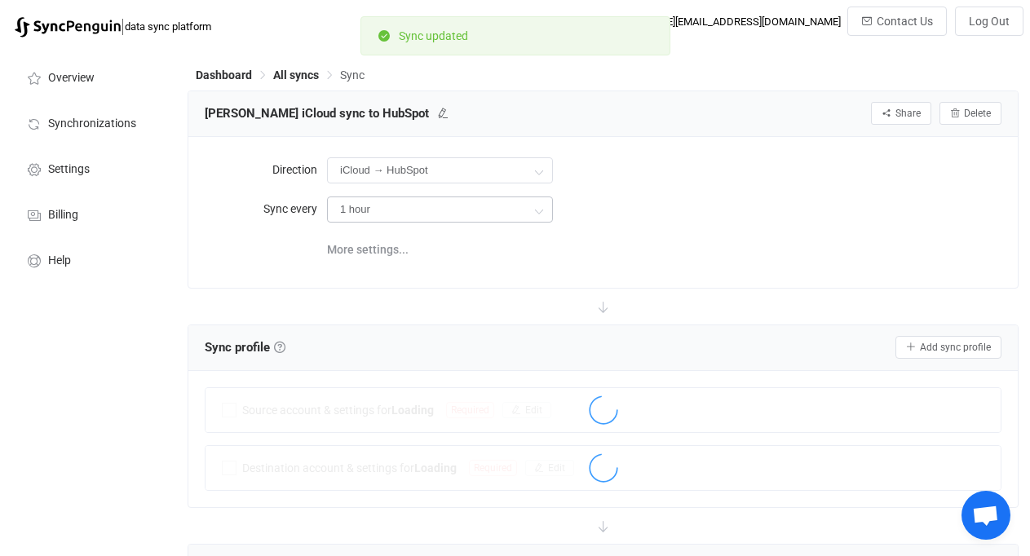
click at [537, 206] on icon at bounding box center [538, 210] width 20 height 33
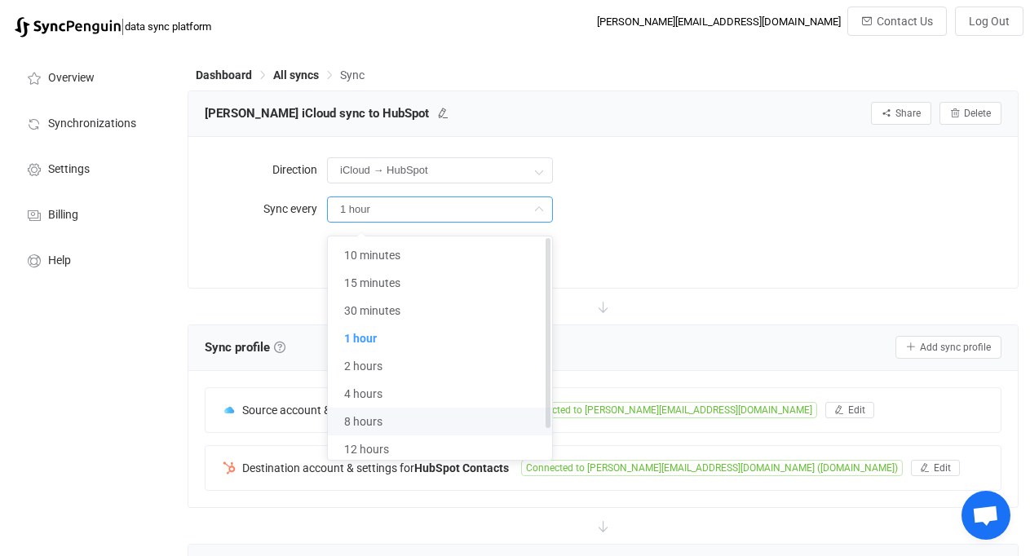
click at [365, 414] on li "8 hours" at bounding box center [440, 422] width 224 height 28
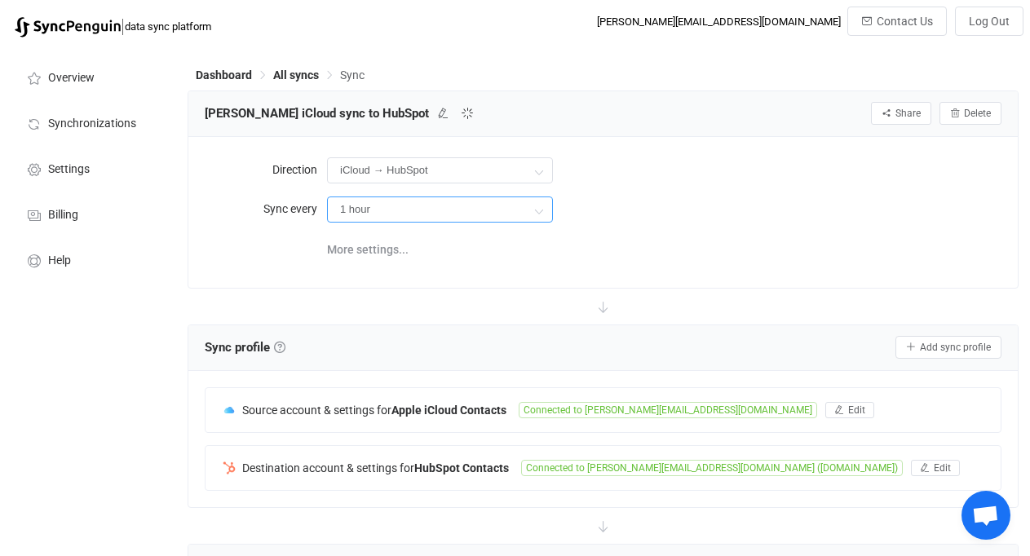
type input "8 hours"
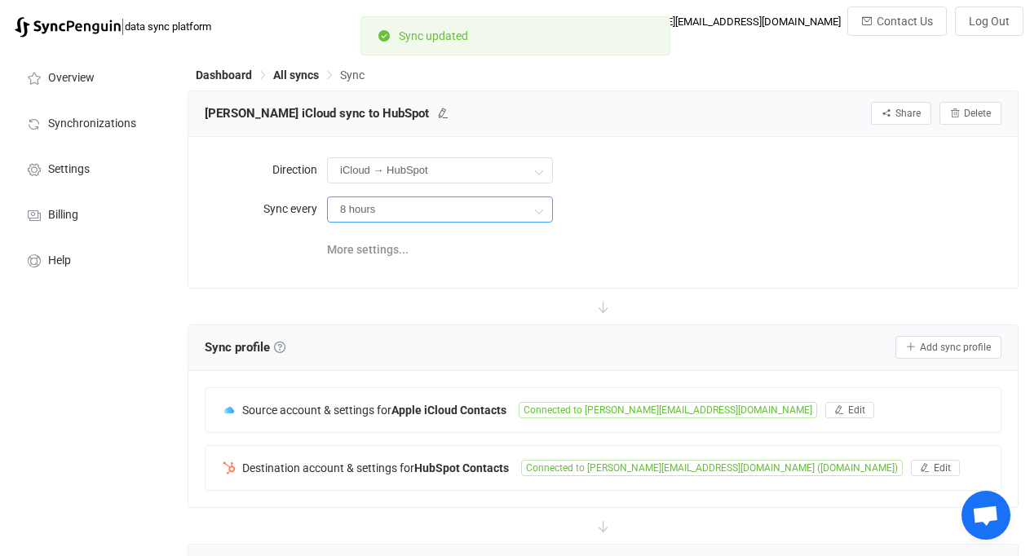
scroll to position [652, 0]
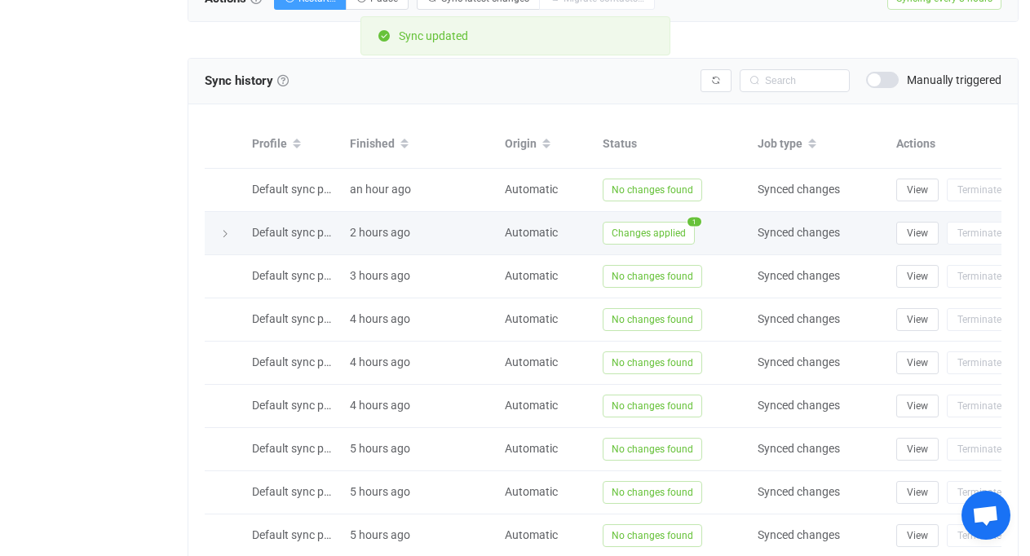
click at [296, 238] on span "Default sync profile" at bounding box center [300, 232] width 97 height 13
click at [232, 228] on div at bounding box center [224, 233] width 23 height 16
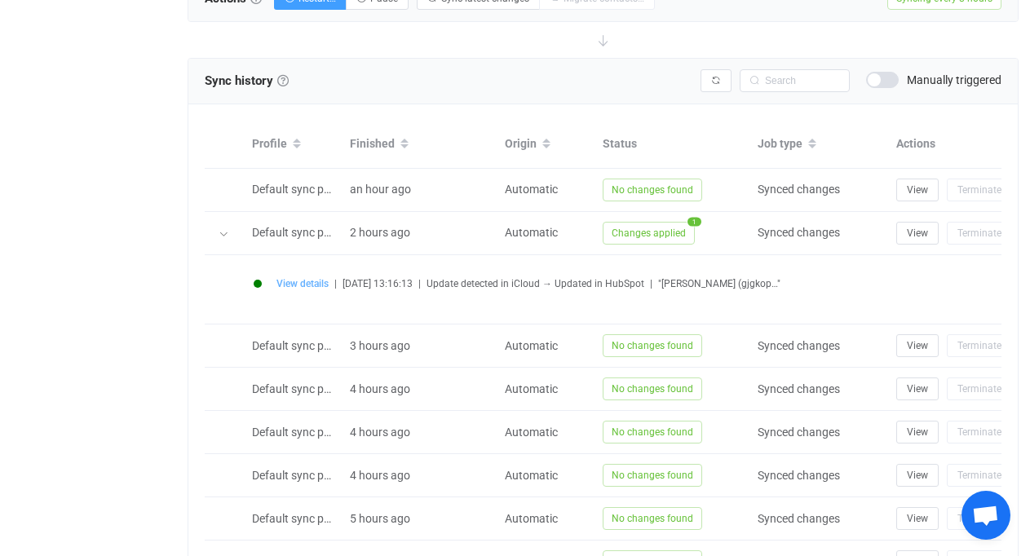
click at [299, 286] on span "View details" at bounding box center [302, 283] width 52 height 11
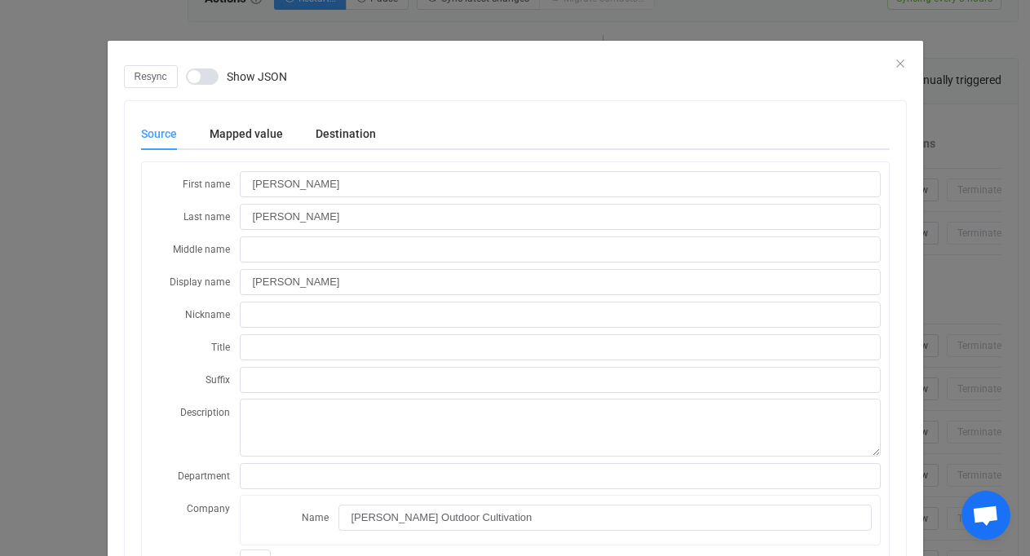
scroll to position [0, 0]
click at [897, 61] on icon "Close" at bounding box center [900, 63] width 13 height 13
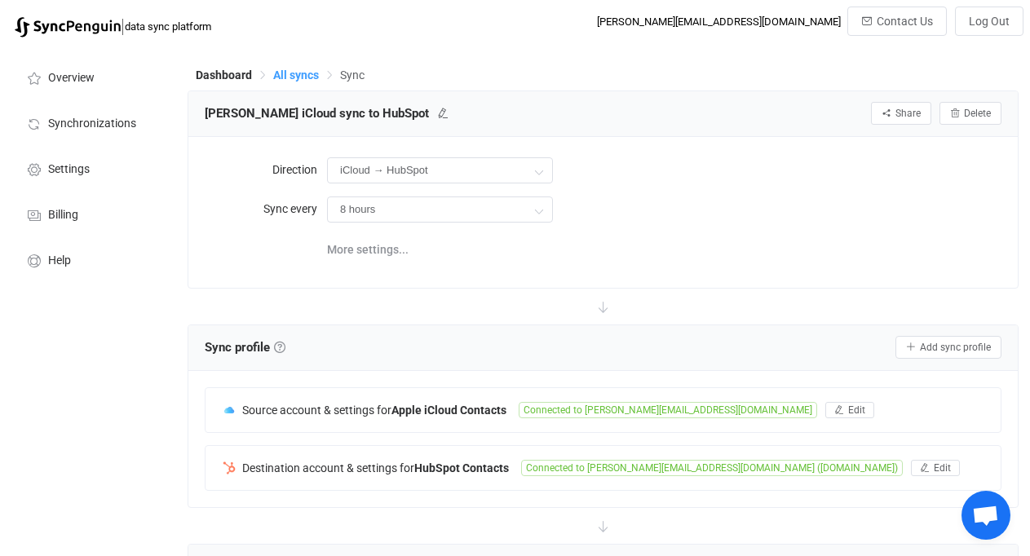
click at [292, 78] on span "All syncs" at bounding box center [296, 75] width 46 height 13
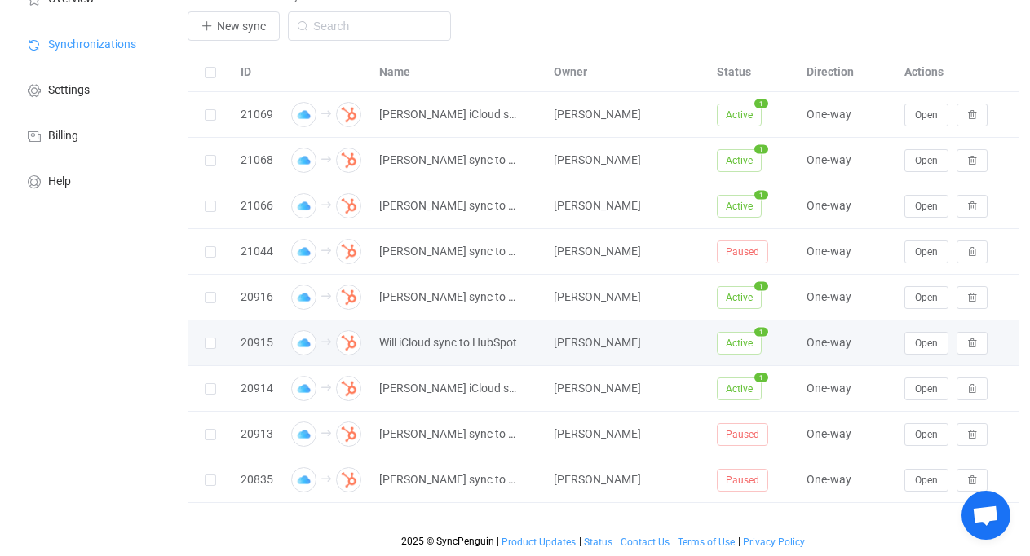
scroll to position [79, 0]
click at [928, 343] on span "Open" at bounding box center [926, 343] width 23 height 11
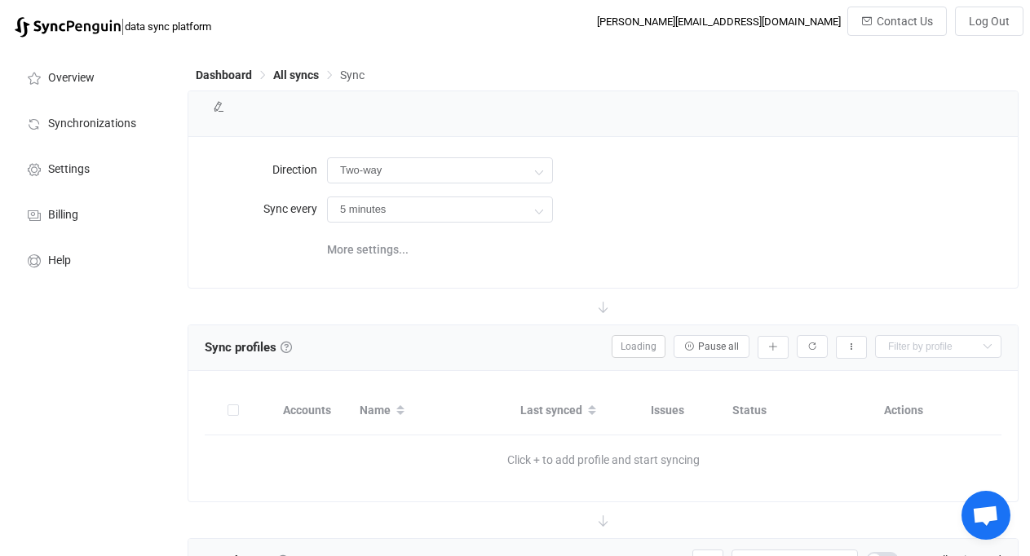
type input "iCloud → HubSpot"
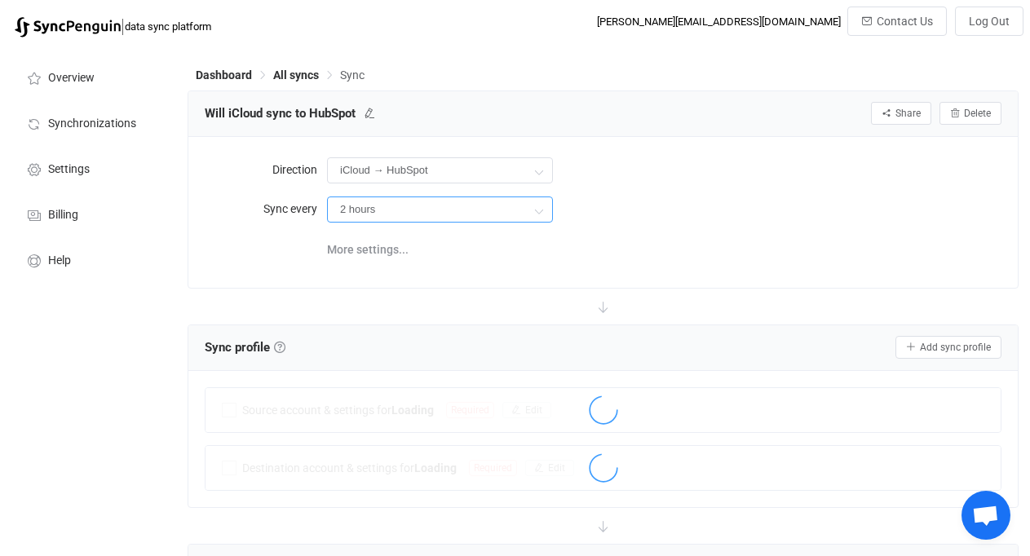
click at [523, 206] on input "2 hours" at bounding box center [440, 210] width 226 height 26
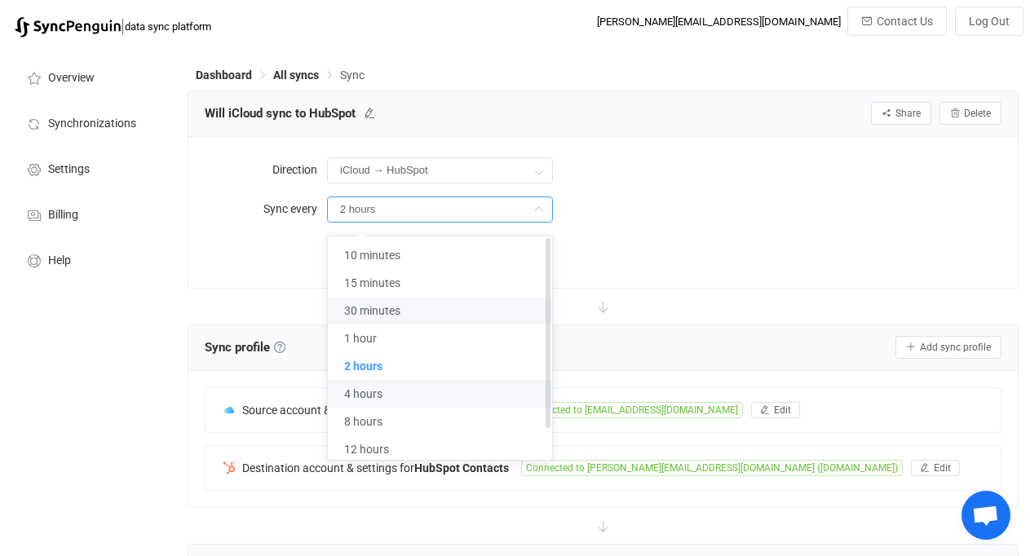
click at [361, 421] on span "8 hours" at bounding box center [363, 421] width 38 height 13
type input "8 hours"
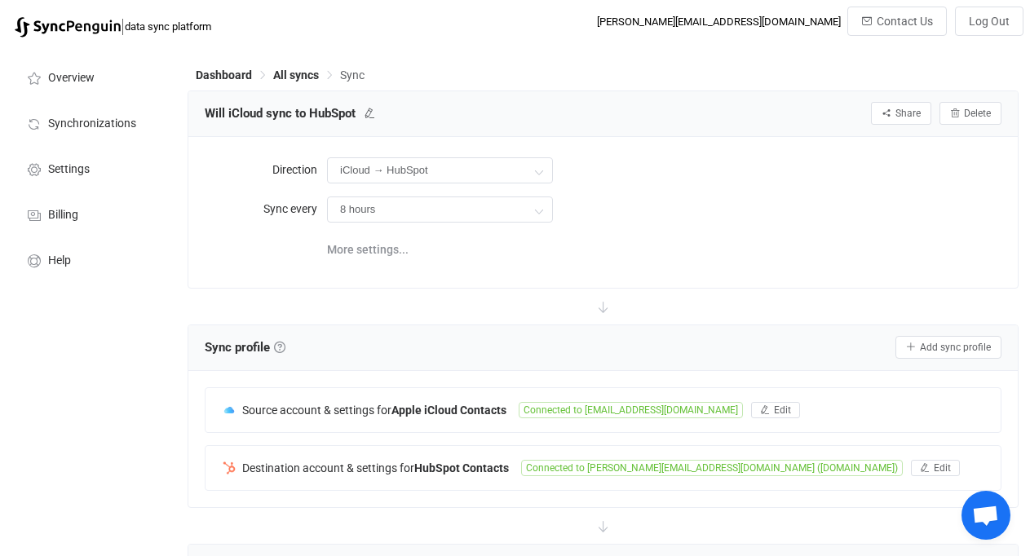
click at [679, 249] on div "More settings..." at bounding box center [664, 248] width 674 height 33
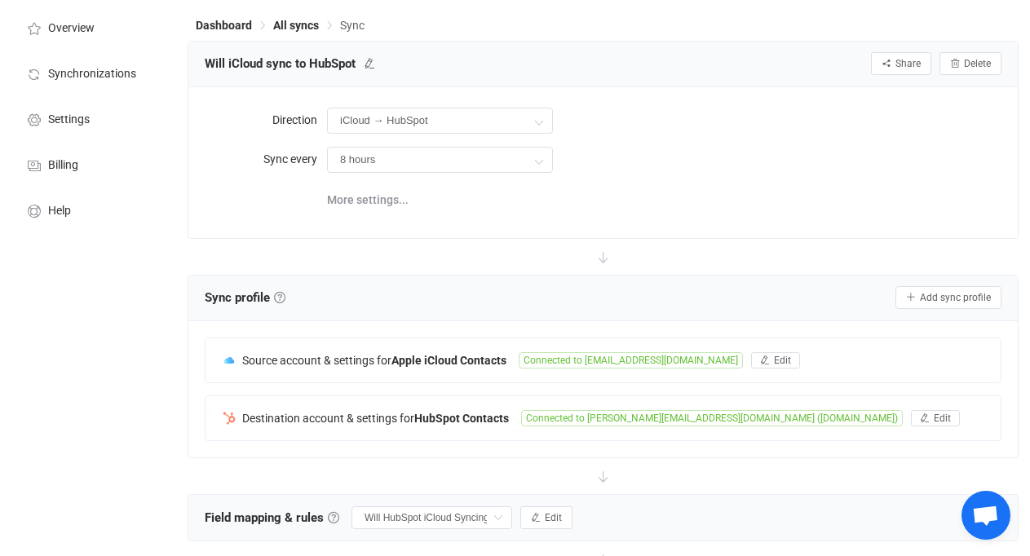
scroll to position [37, 0]
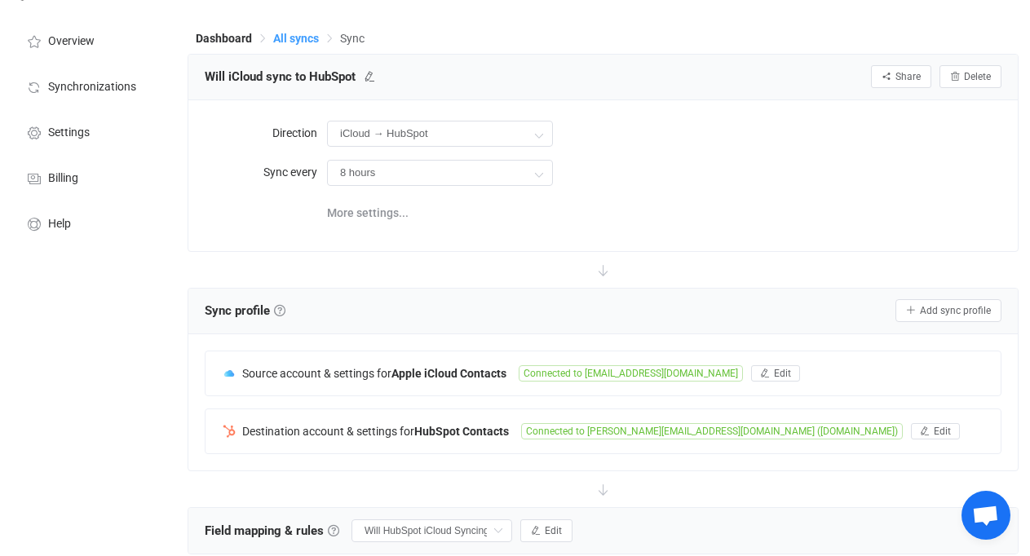
click at [293, 41] on span "All syncs" at bounding box center [296, 38] width 46 height 13
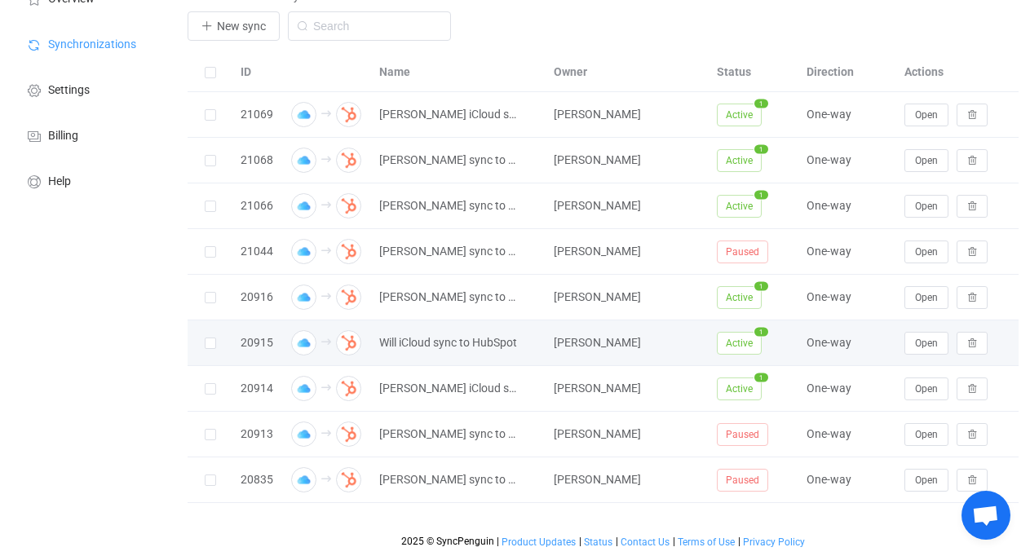
scroll to position [79, 0]
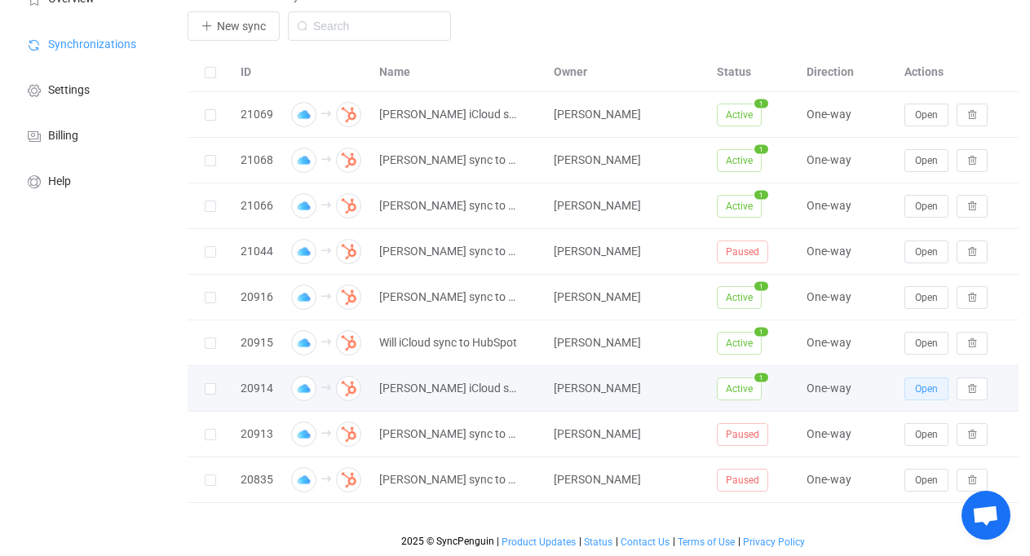
click at [920, 391] on span "Open" at bounding box center [926, 388] width 23 height 11
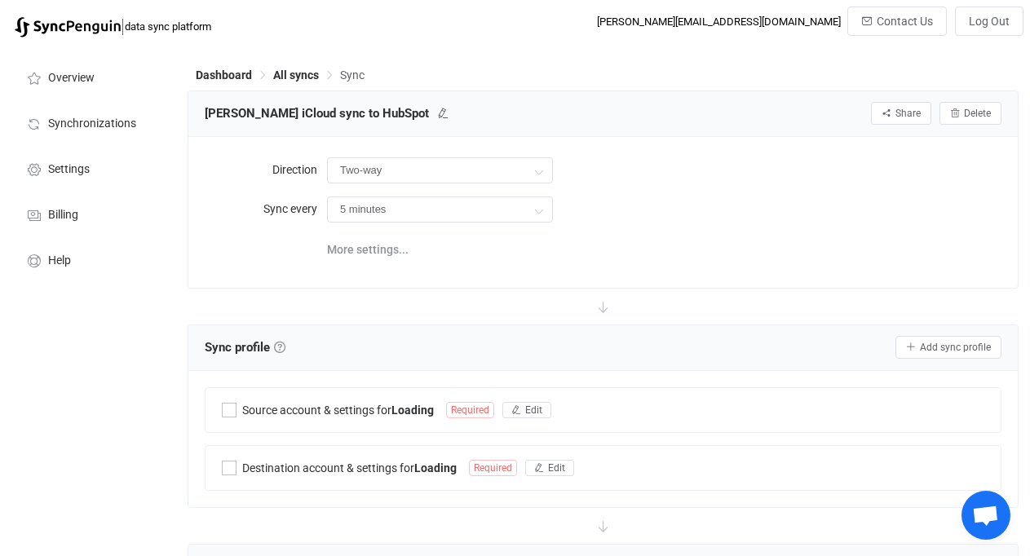
type input "iCloud → HubSpot"
type input "8 hours"
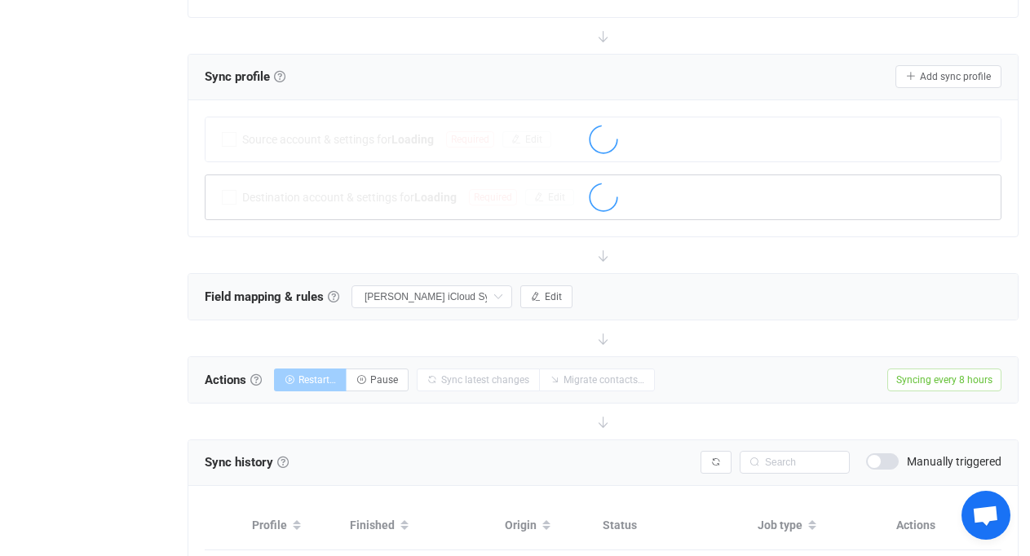
scroll to position [277, 0]
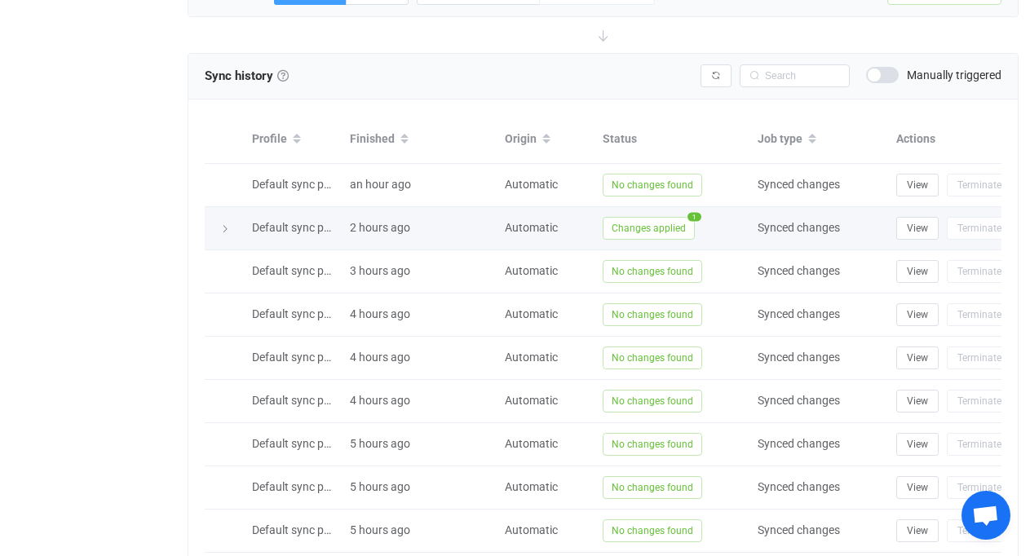
click at [225, 226] on icon at bounding box center [225, 229] width 10 height 10
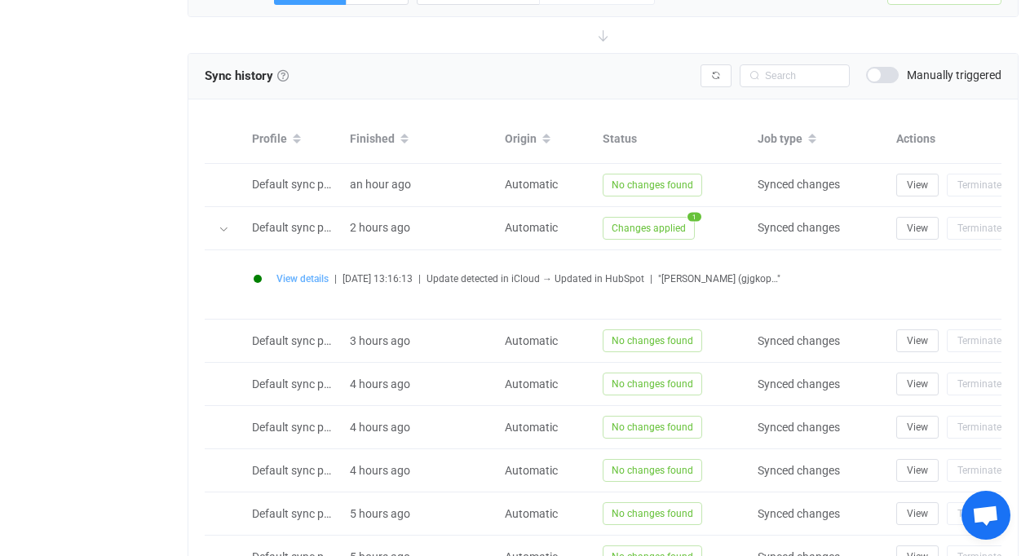
click at [313, 282] on span "View details" at bounding box center [302, 278] width 52 height 11
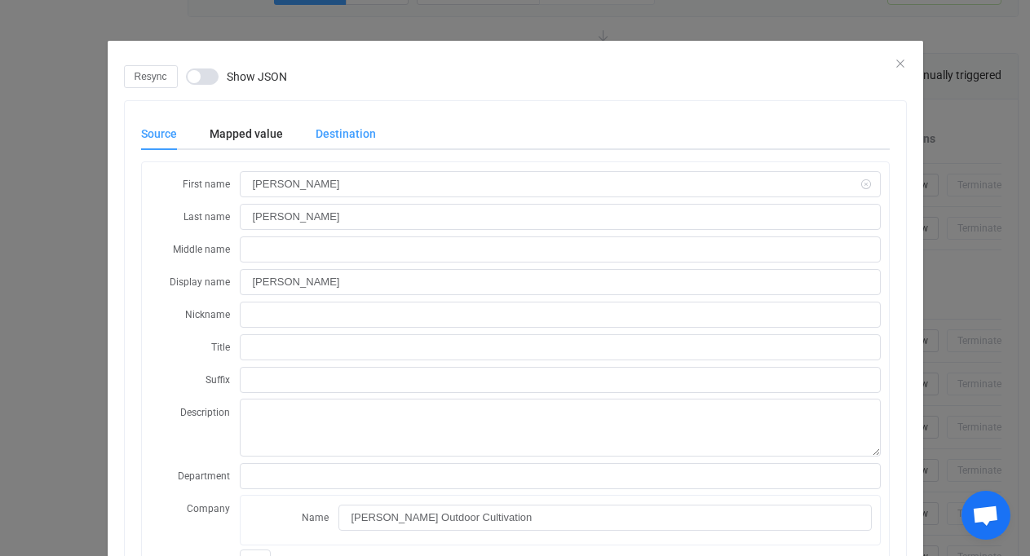
scroll to position [0, 0]
click at [330, 139] on div "Destination" at bounding box center [337, 133] width 77 height 33
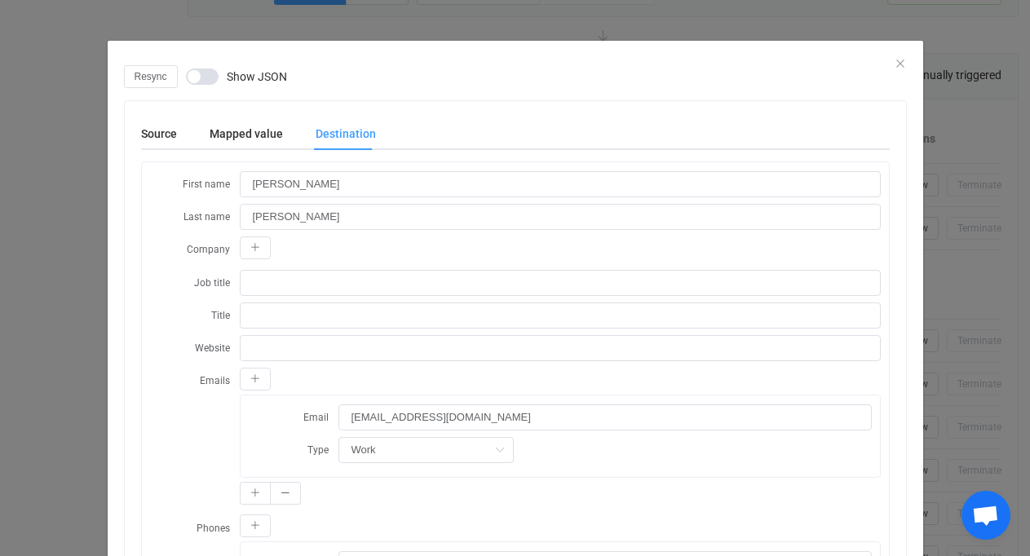
click at [897, 67] on div "Resync Show JSON" at bounding box center [515, 76] width 783 height 23
click at [905, 63] on icon "Close" at bounding box center [900, 63] width 13 height 13
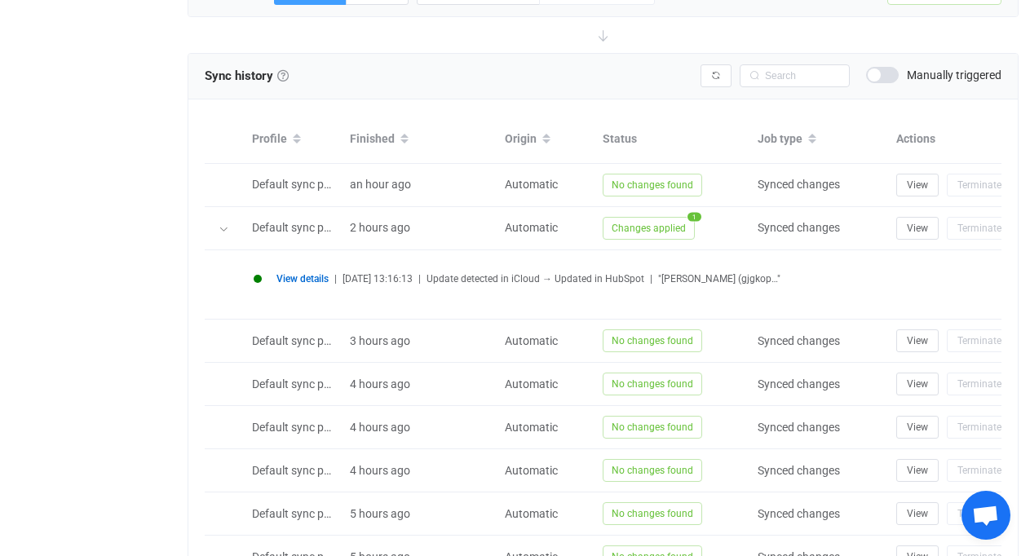
click at [310, 276] on span "View details" at bounding box center [302, 278] width 52 height 11
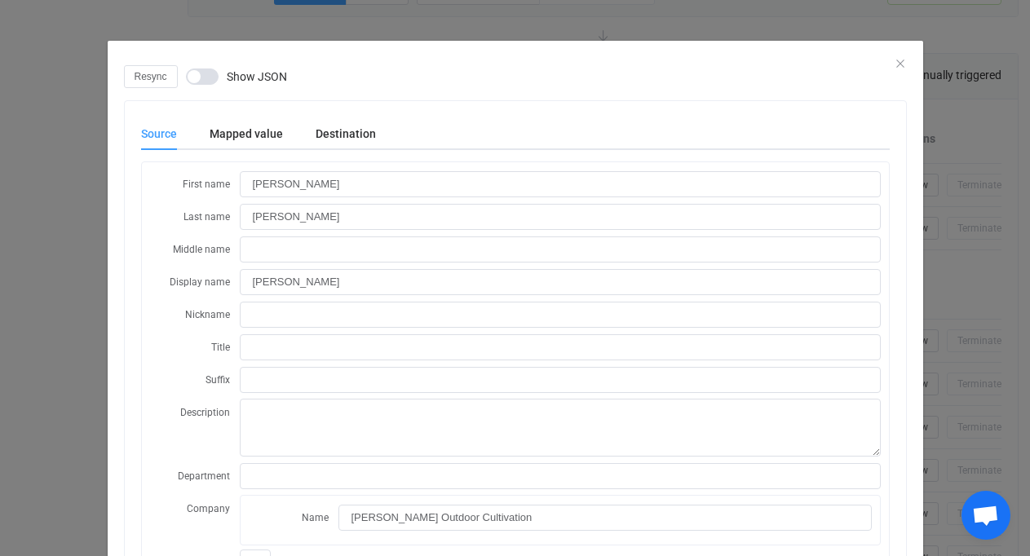
click at [903, 69] on div "Resync Show JSON" at bounding box center [515, 76] width 783 height 23
click at [902, 67] on div "Resync Show JSON" at bounding box center [515, 76] width 783 height 23
click at [892, 57] on div "dialog" at bounding box center [516, 53] width 816 height 24
click at [897, 59] on icon "Close" at bounding box center [900, 63] width 13 height 13
